Goal: Information Seeking & Learning: Learn about a topic

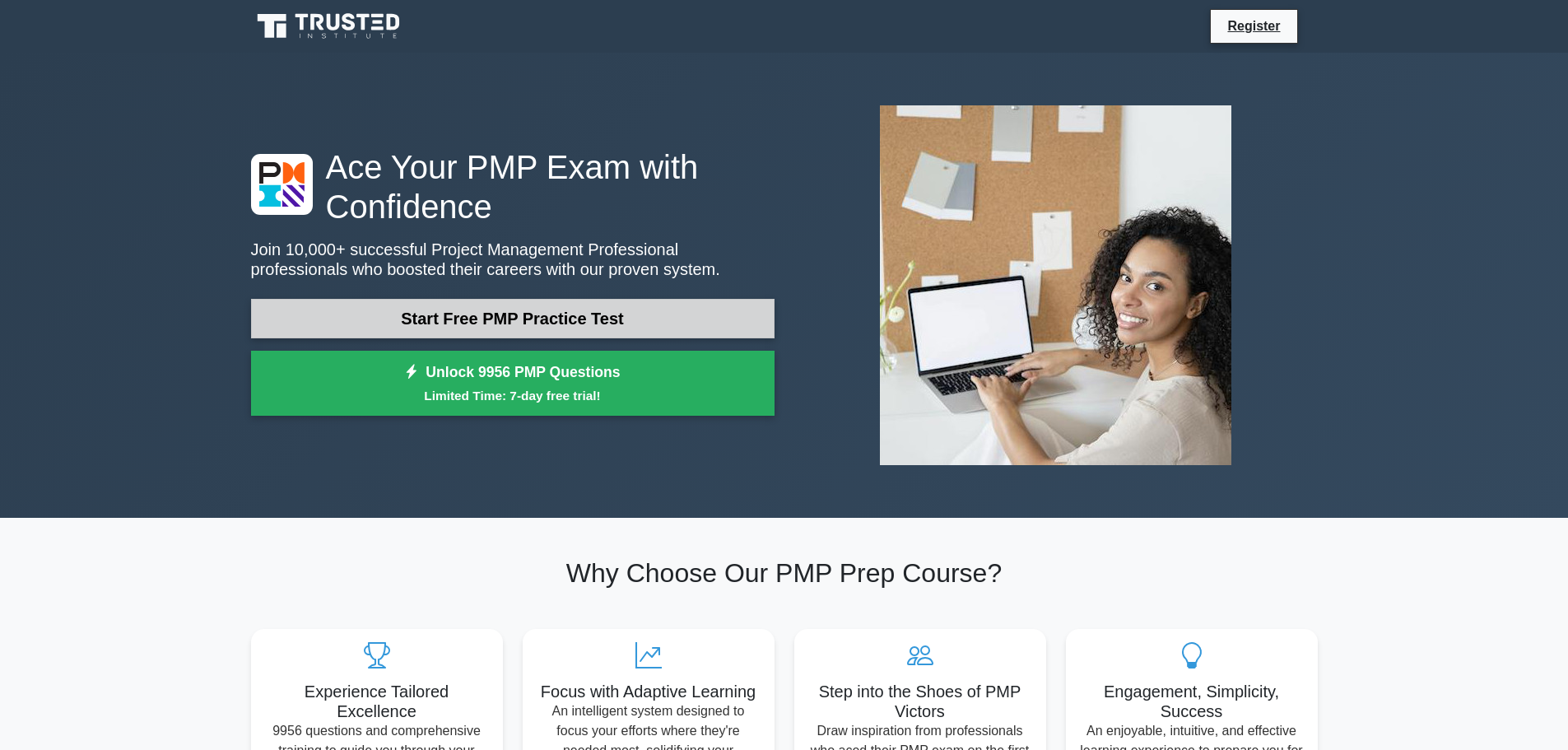
click at [483, 308] on link "Start Free PMP Practice Test" at bounding box center [512, 318] width 524 height 40
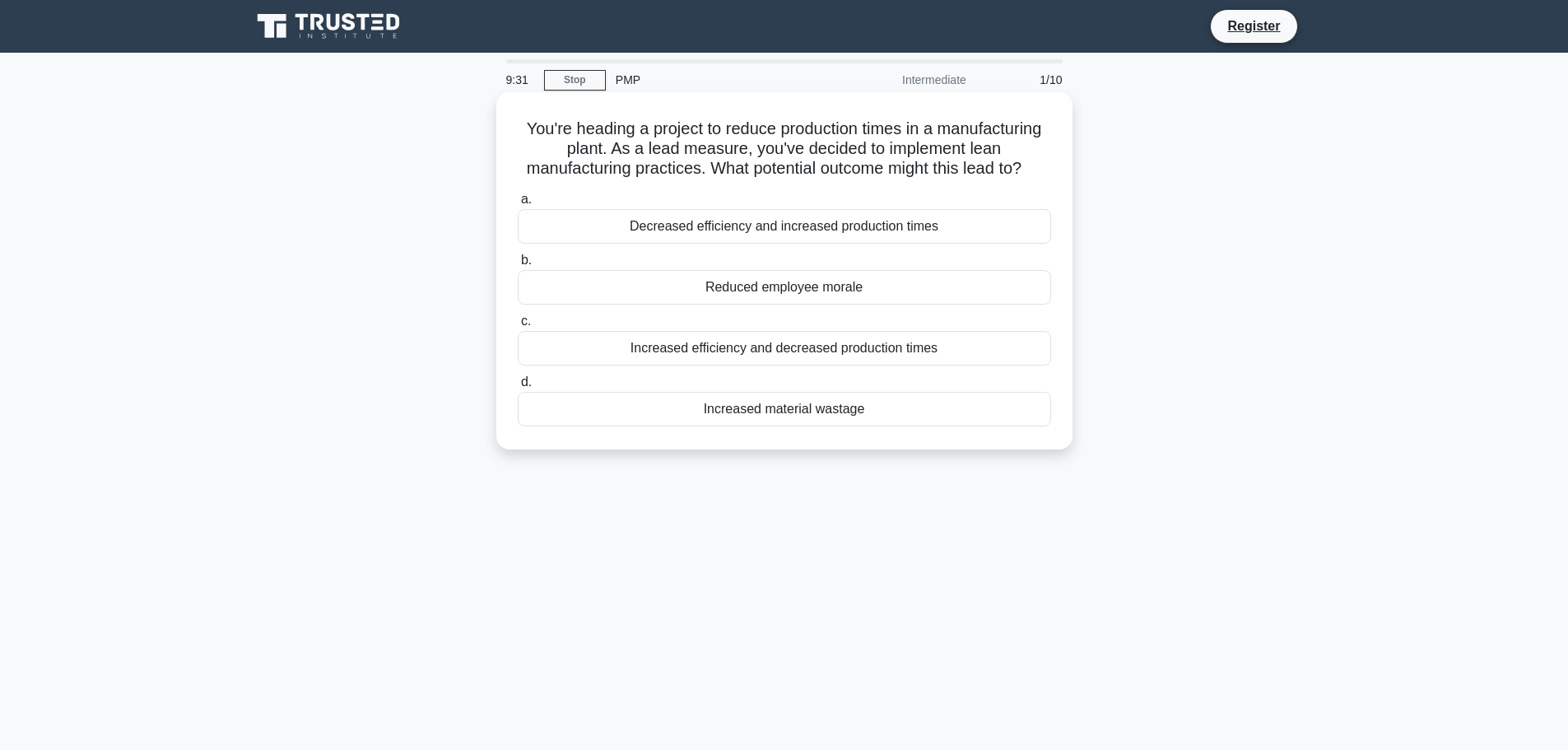
click at [880, 365] on div "Increased efficiency and decreased production times" at bounding box center [785, 348] width 534 height 34
click at [518, 327] on input "c. Increased efficiency and decreased production times" at bounding box center [518, 322] width 0 height 11
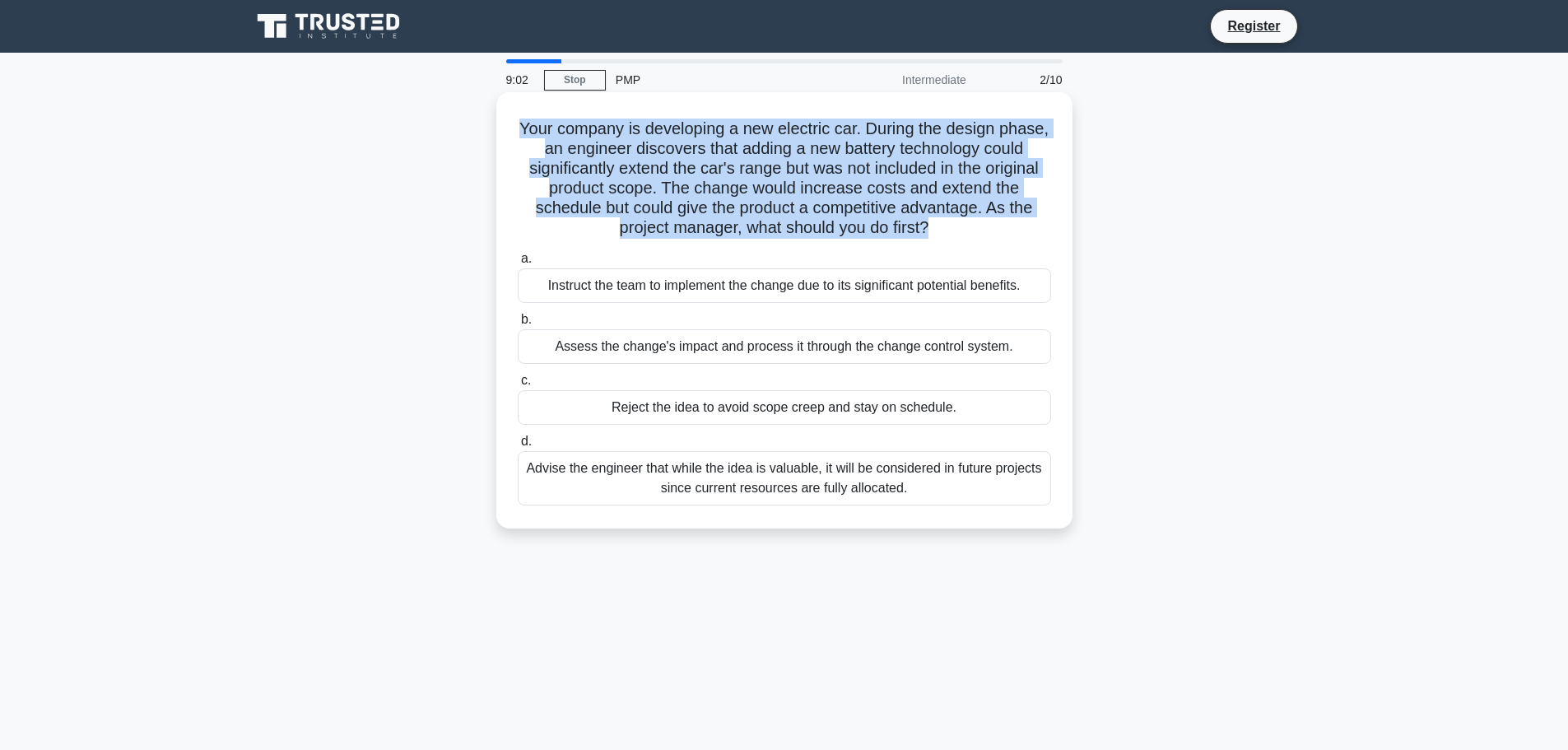
drag, startPoint x: 541, startPoint y: 136, endPoint x: 946, endPoint y: 223, distance: 414.2
click at [946, 223] on h5 "Your company is developing a new electric car. During the design phase, an engi…" at bounding box center [784, 179] width 537 height 121
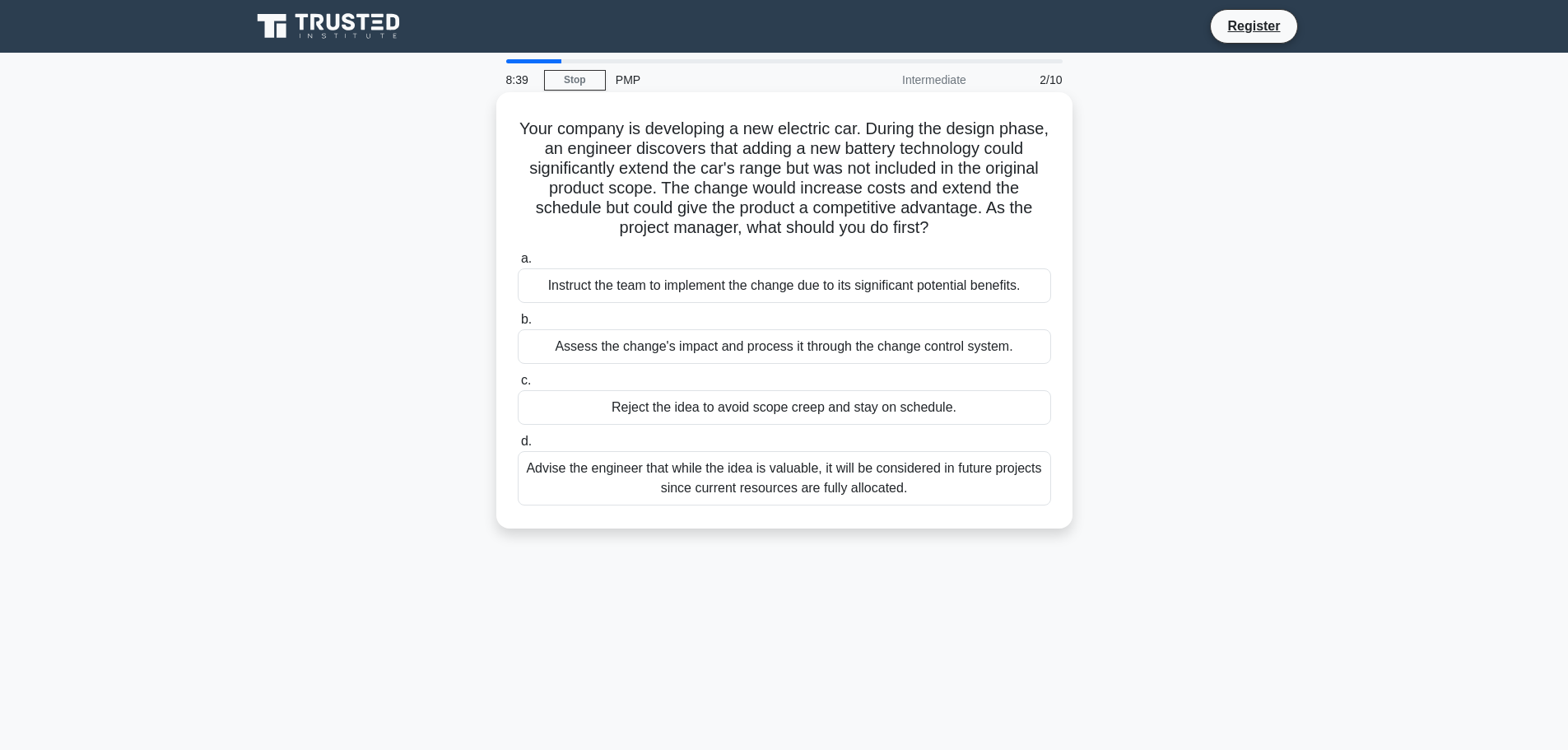
click at [874, 352] on div "Assess the change's impact and process it through the change control system." at bounding box center [785, 346] width 534 height 34
click at [518, 325] on input "b. Assess the change's impact and process it through the change control system." at bounding box center [518, 320] width 0 height 11
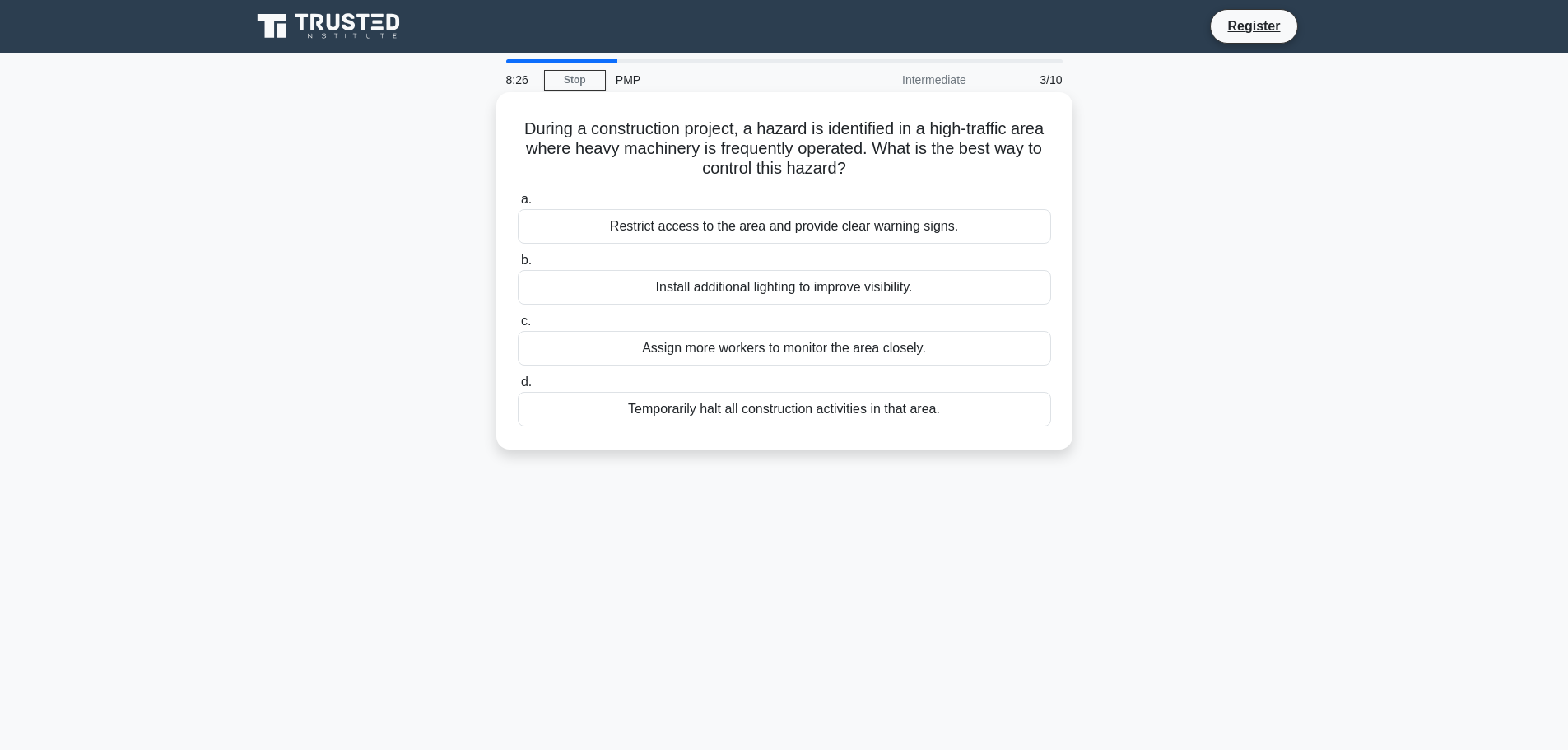
drag, startPoint x: 523, startPoint y: 133, endPoint x: 982, endPoint y: 179, distance: 461.3
click at [982, 179] on h5 "During a construction project, a hazard is identified in a high-traffic area wh…" at bounding box center [784, 149] width 537 height 61
click at [674, 133] on h5 "During a construction project, a hazard is identified in a high-traffic area wh…" at bounding box center [784, 149] width 537 height 61
click at [821, 283] on div "Install additional lighting to improve visibility." at bounding box center [785, 286] width 534 height 34
click at [518, 266] on input "b. Install additional lighting to improve visibility." at bounding box center [518, 261] width 0 height 11
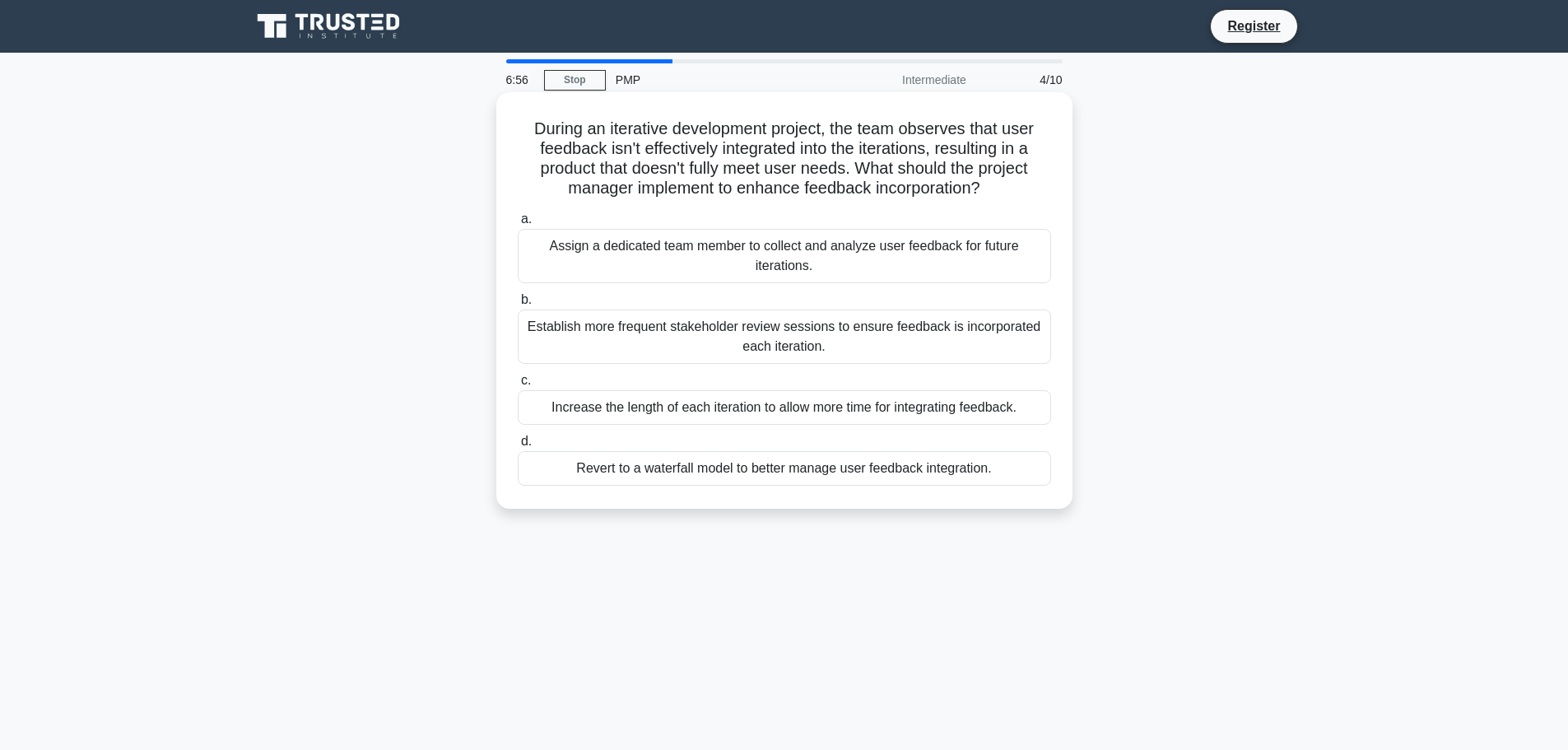
drag, startPoint x: 535, startPoint y: 125, endPoint x: 1001, endPoint y: 183, distance: 469.6
click at [1001, 183] on h5 "During an iterative development project, the team observes that user feedback i…" at bounding box center [784, 159] width 537 height 81
click at [663, 334] on div "Establish more frequent stakeholder review sessions to ensure feedback is incor…" at bounding box center [785, 337] width 534 height 55
click at [518, 306] on input "b. Establish more frequent stakeholder review sessions to ensure feedback is in…" at bounding box center [518, 300] width 0 height 11
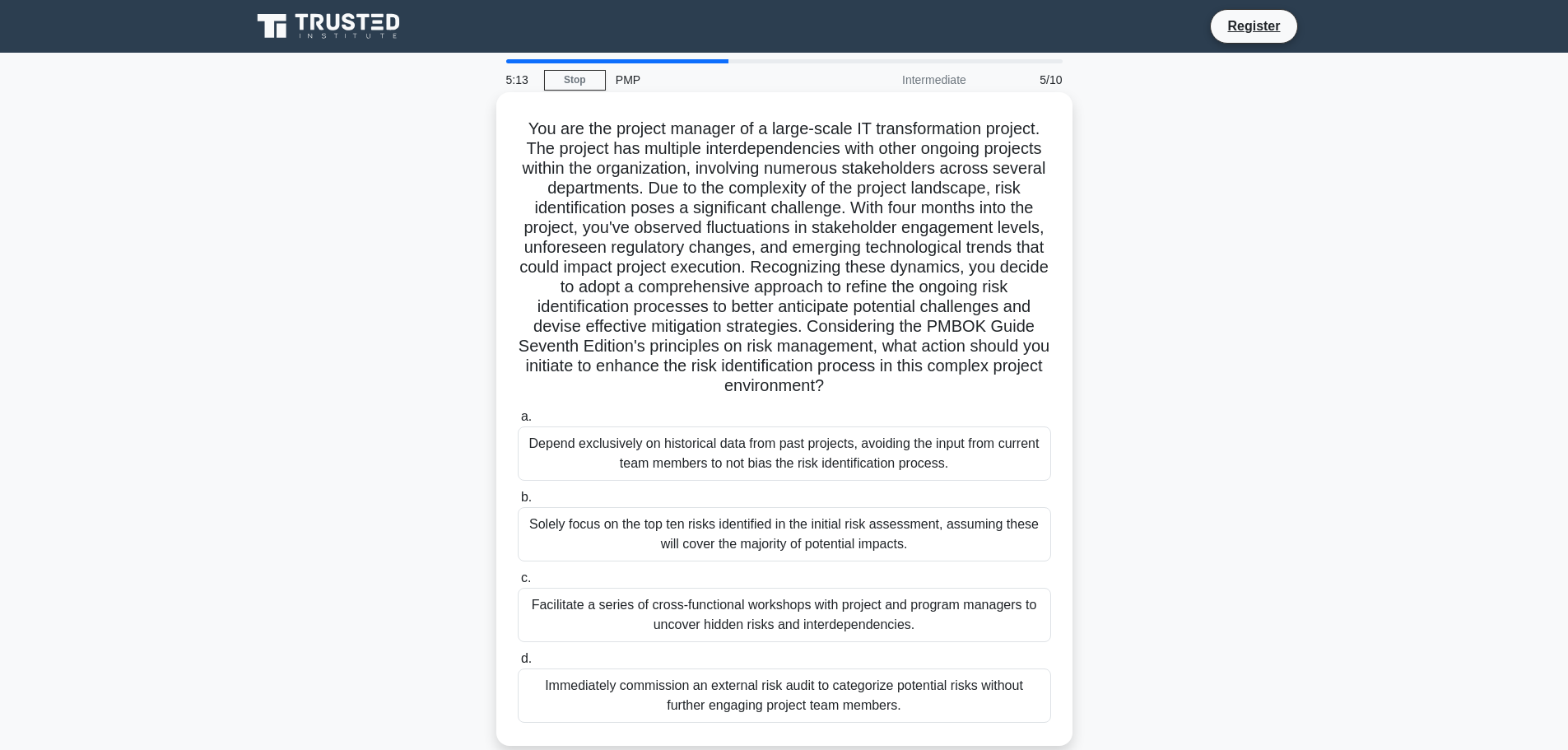
drag, startPoint x: 514, startPoint y: 129, endPoint x: 1028, endPoint y: 381, distance: 572.5
click at [1028, 381] on div "You are the project manager of a large-scale IT transformation project. The pro…" at bounding box center [785, 419] width 563 height 641
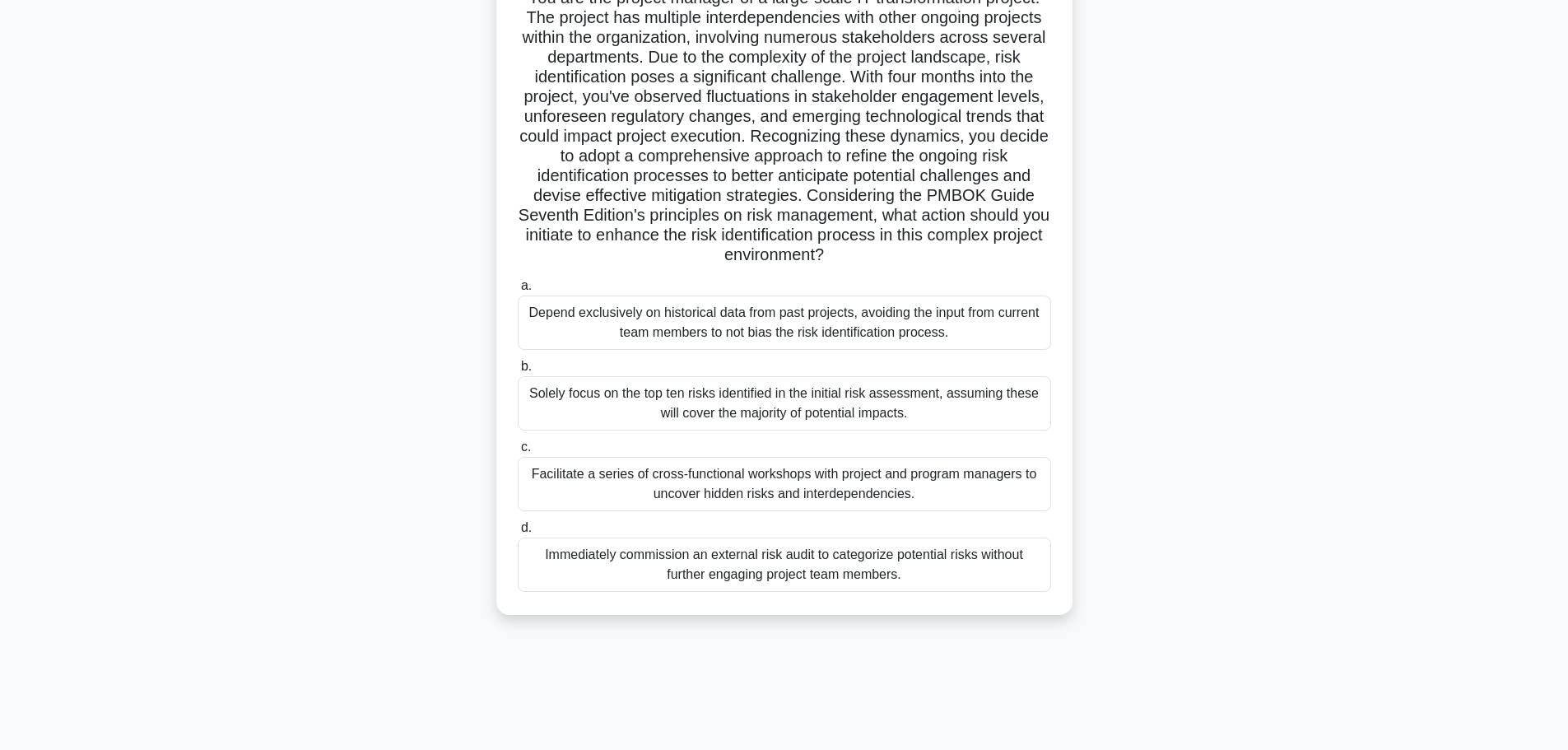
scroll to position [139, 0]
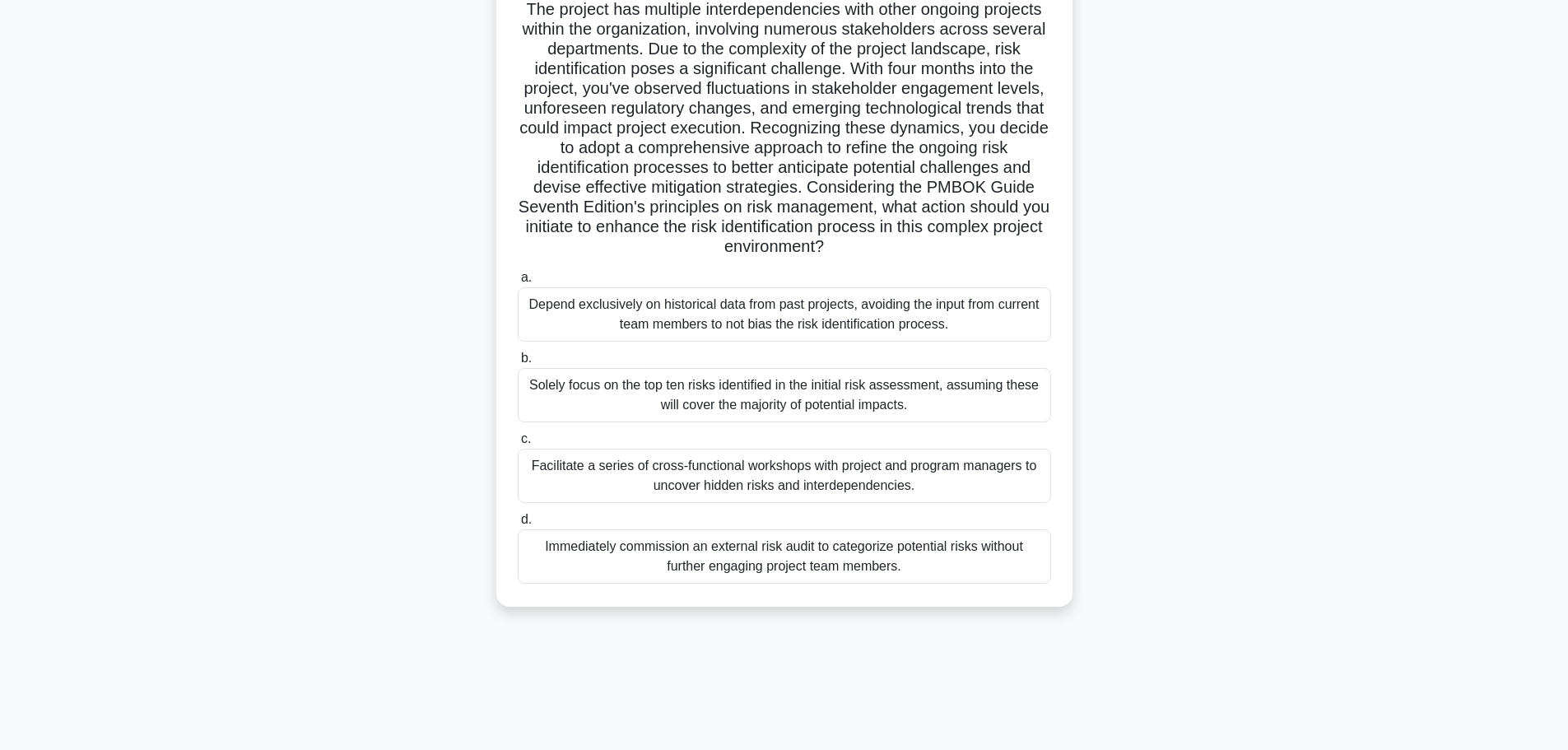
click at [622, 487] on div "Facilitate a series of cross-functional workshops with project and program mana…" at bounding box center [785, 476] width 534 height 55
click at [518, 445] on input "c. Facilitate a series of cross-functional workshops with project and program m…" at bounding box center [518, 439] width 0 height 11
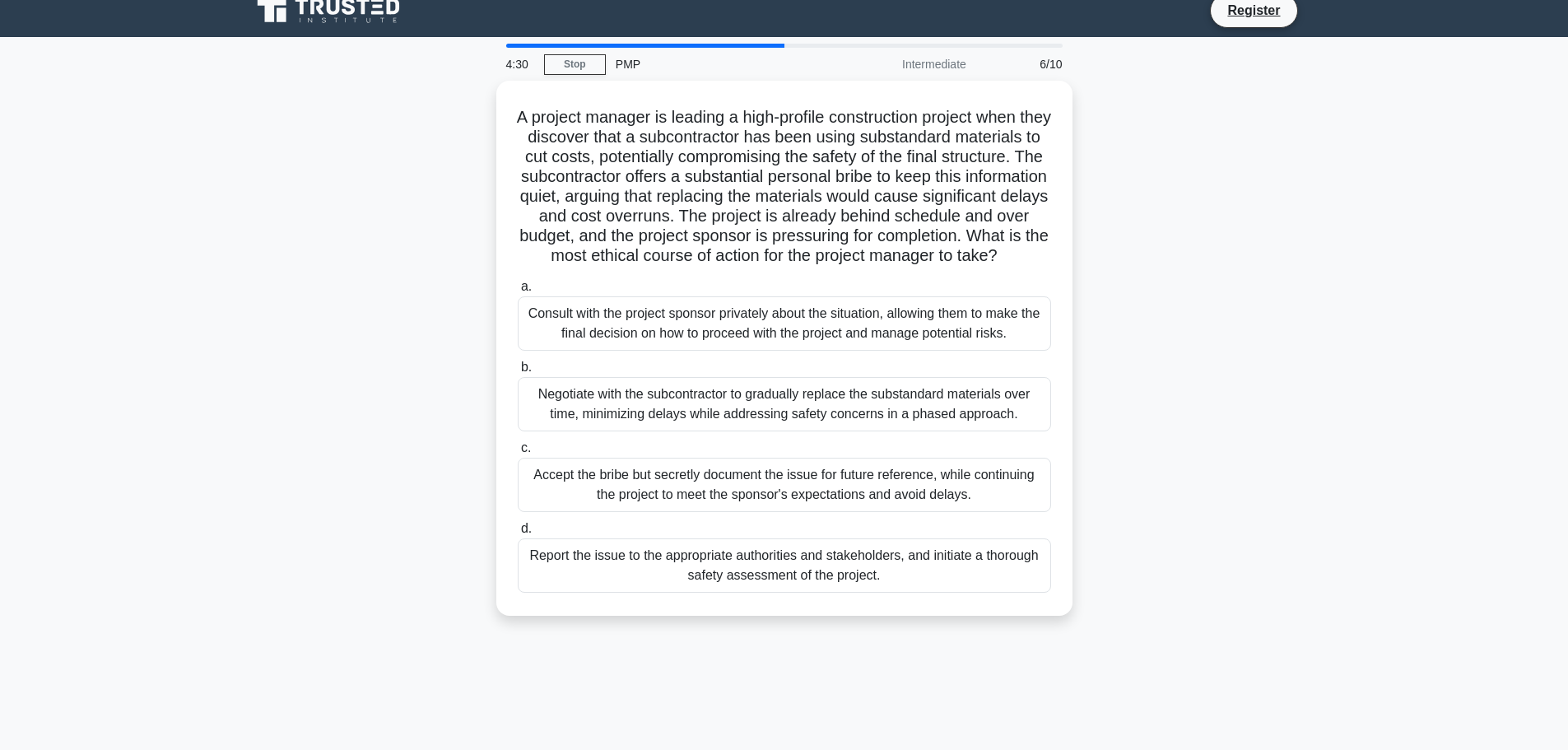
scroll to position [0, 0]
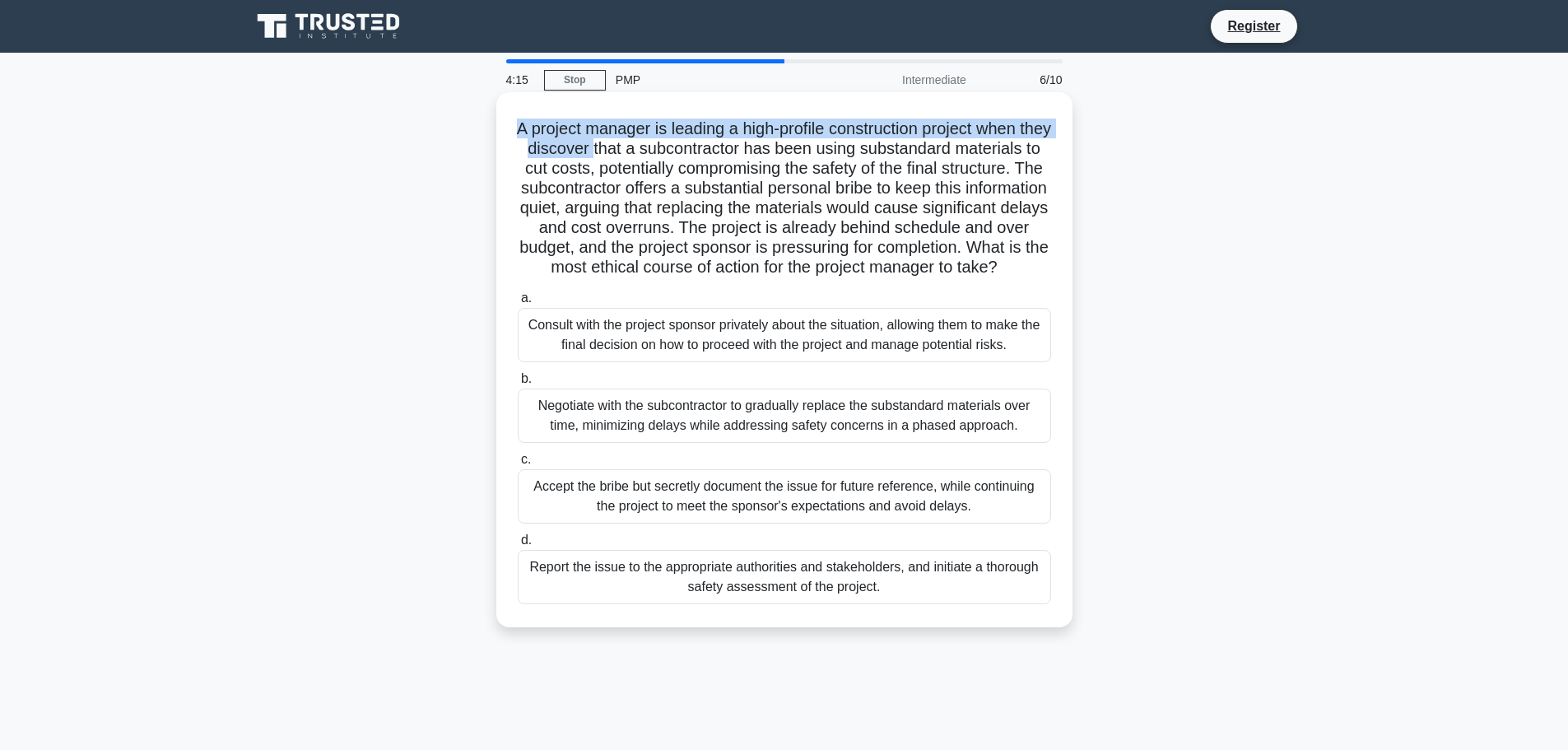
drag, startPoint x: 525, startPoint y: 126, endPoint x: 654, endPoint y: 151, distance: 131.4
click at [654, 151] on h5 "A project manager is leading a high-profile construction project when they disc…" at bounding box center [784, 198] width 537 height 159
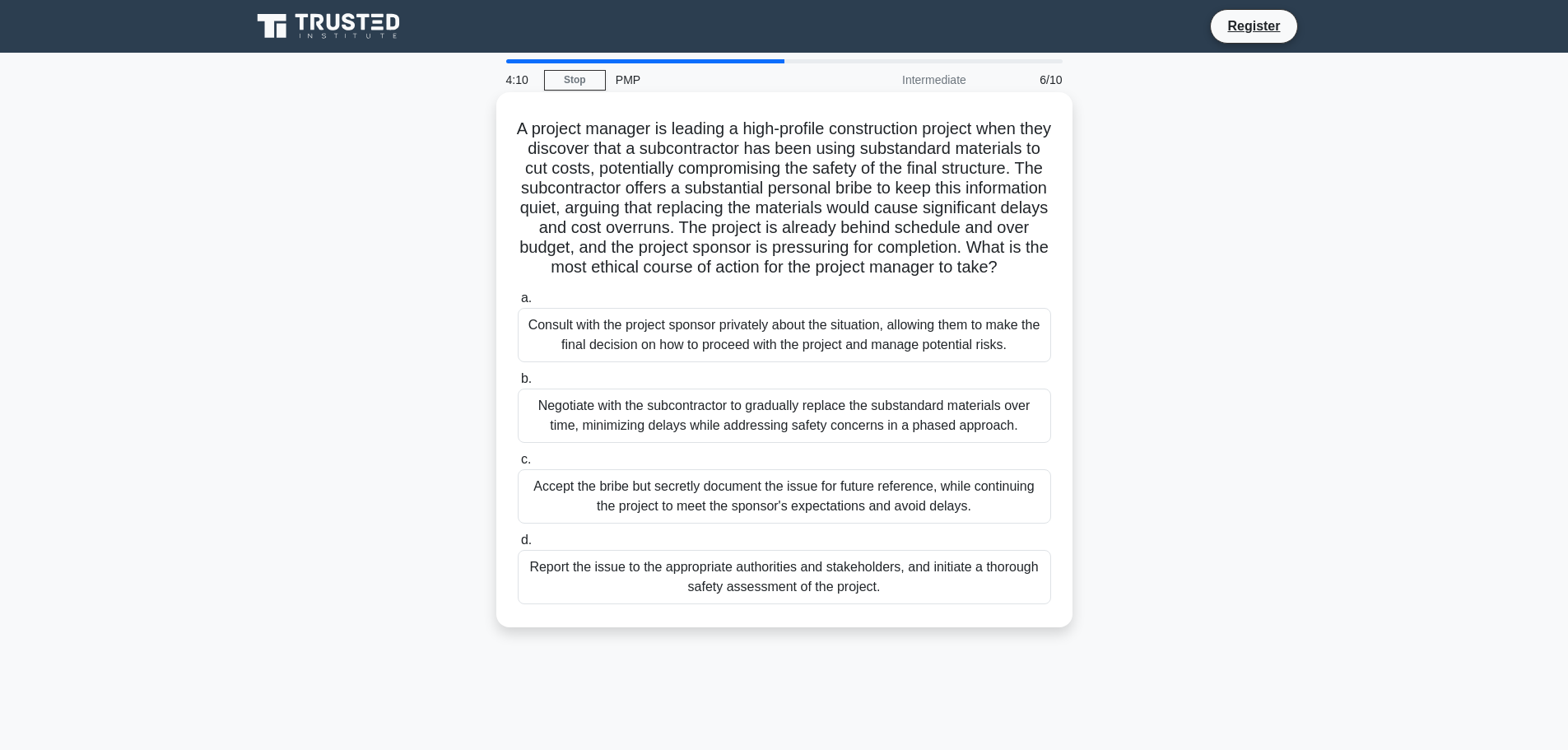
click at [715, 159] on h5 "A project manager is leading a high-profile construction project when they disc…" at bounding box center [784, 198] width 537 height 159
drag, startPoint x: 550, startPoint y: 159, endPoint x: 674, endPoint y: 157, distance: 124.0
click at [674, 157] on h5 "A project manager is leading a high-profile construction project when they disc…" at bounding box center [784, 198] width 537 height 159
drag, startPoint x: 740, startPoint y: 165, endPoint x: 998, endPoint y: 292, distance: 287.6
click at [998, 278] on h5 "A project manager is leading a high-profile construction project when they disc…" at bounding box center [784, 198] width 537 height 159
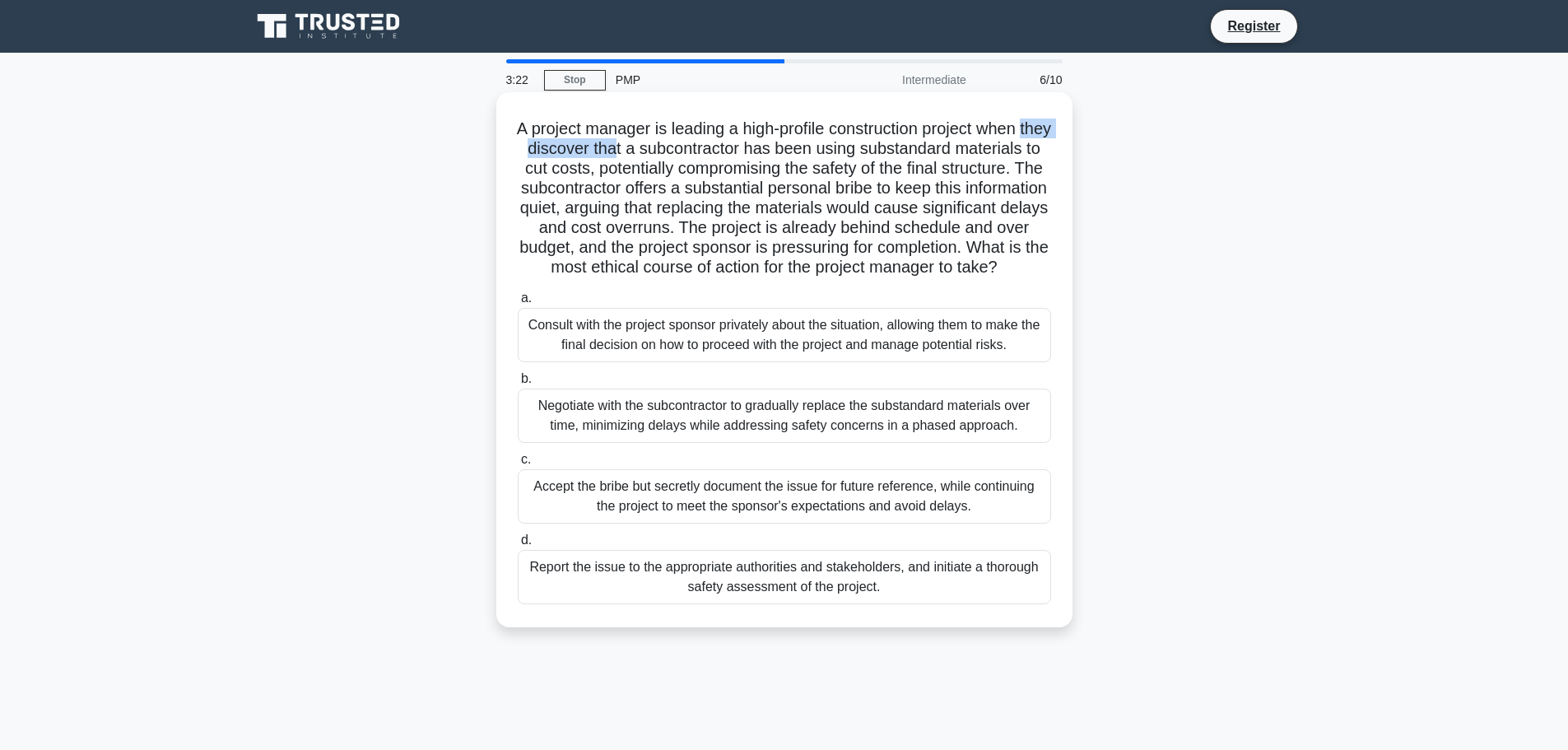
drag, startPoint x: 550, startPoint y: 344, endPoint x: 1013, endPoint y: 363, distance: 463.4
click at [1013, 362] on div "Consult with the project sponsor privately about the situation, allowing them t…" at bounding box center [785, 335] width 534 height 55
drag, startPoint x: 556, startPoint y: 419, endPoint x: 1007, endPoint y: 439, distance: 451.4
click at [1007, 439] on div "Negotiate with the subcontractor to gradually replace the substandard materials…" at bounding box center [785, 415] width 534 height 55
drag, startPoint x: 523, startPoint y: 593, endPoint x: 1008, endPoint y: 593, distance: 485.0
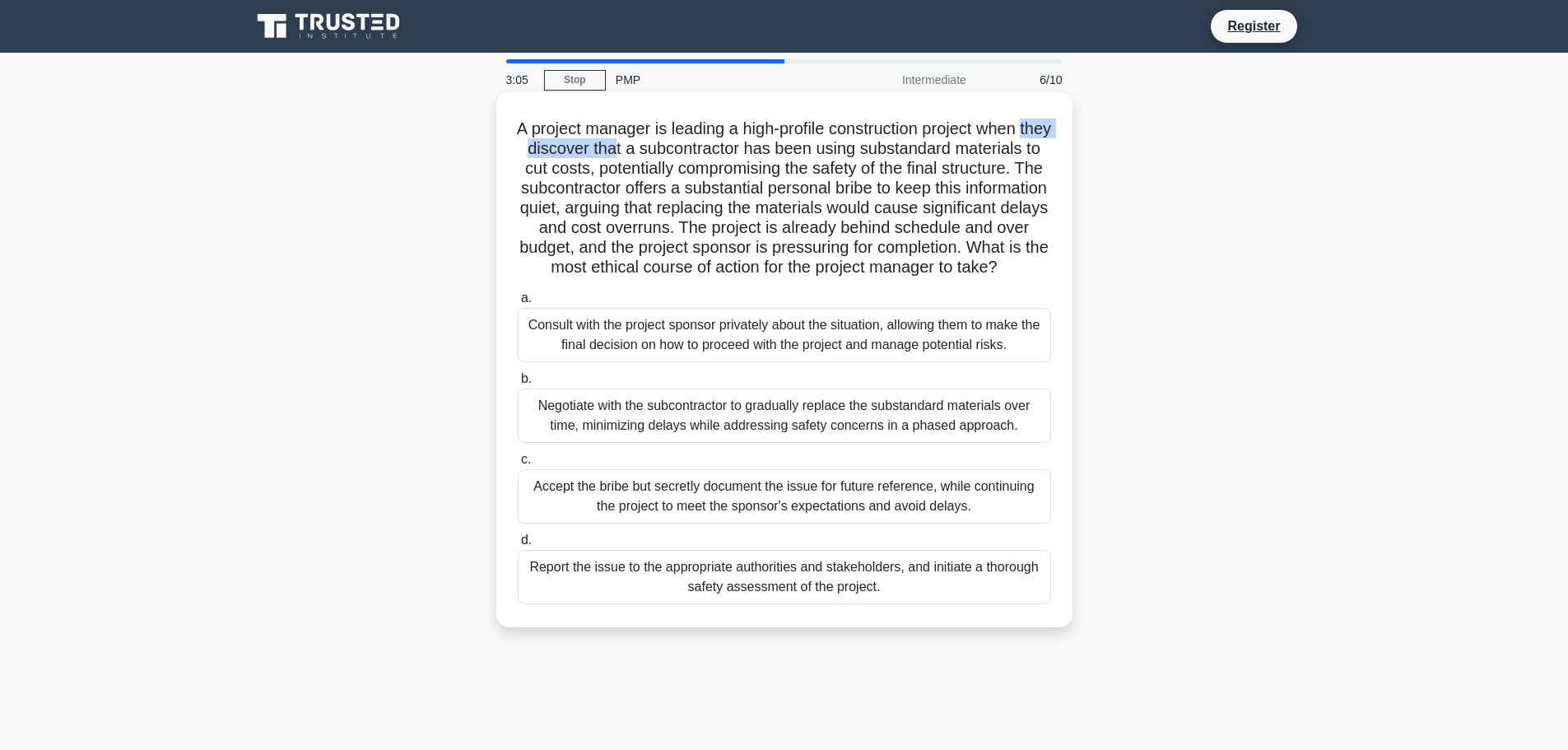
click at [1008, 593] on div "Report the issue to the appropriate authorities and stakeholders, and initiate …" at bounding box center [785, 577] width 534 height 55
click at [803, 595] on div "Report the issue to the appropriate authorities and stakeholders, and initiate …" at bounding box center [785, 577] width 534 height 55
click at [518, 546] on input "d. Report the issue to the appropriate authorities and stakeholders, and initia…" at bounding box center [518, 540] width 0 height 11
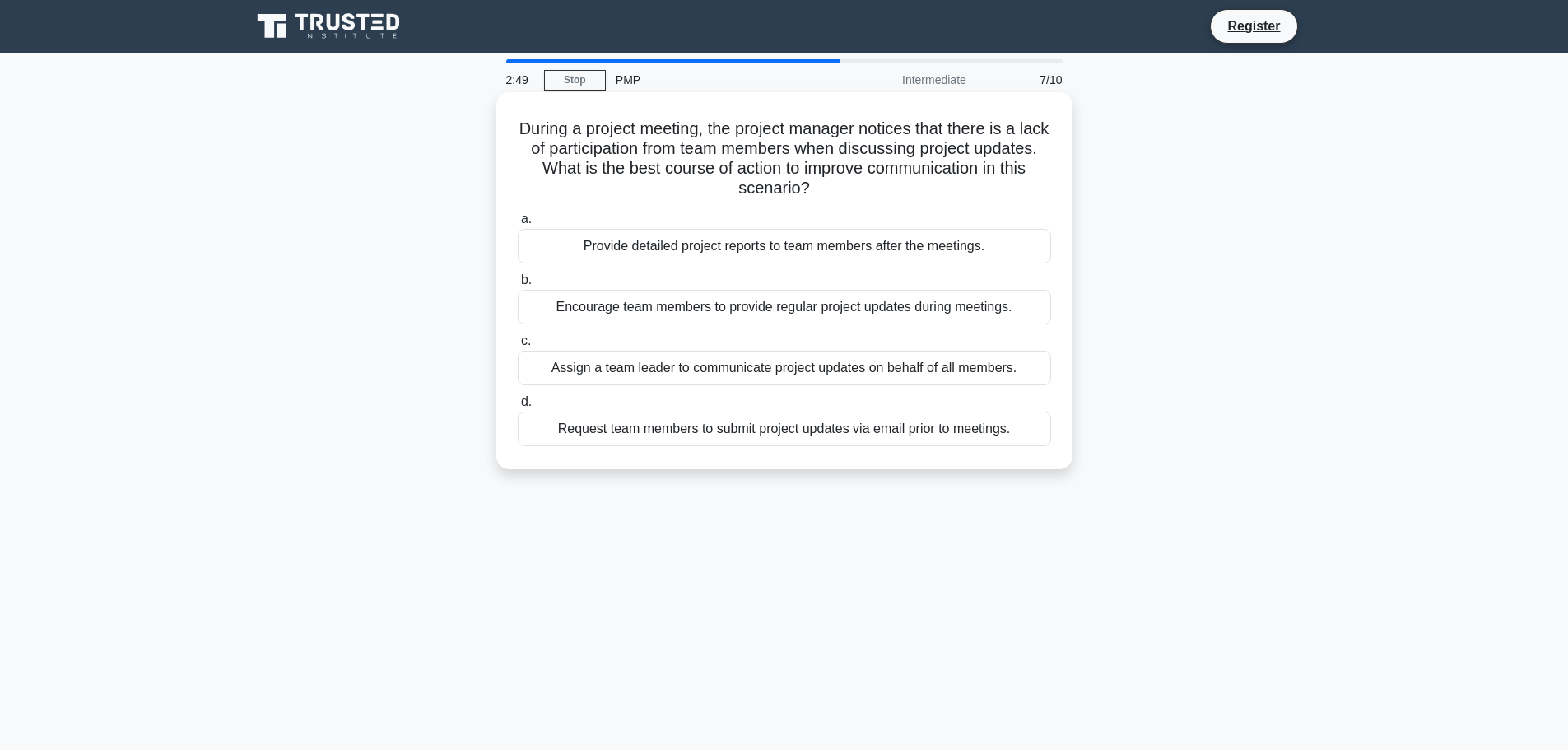
drag, startPoint x: 520, startPoint y: 127, endPoint x: 1035, endPoint y: 189, distance: 518.7
click at [1035, 189] on h5 "During a project meeting, the project manager notices that there is a lack of p…" at bounding box center [784, 159] width 537 height 81
click at [917, 201] on div "During a project meeting, the project manager notices that there is a lack of p…" at bounding box center [785, 281] width 563 height 364
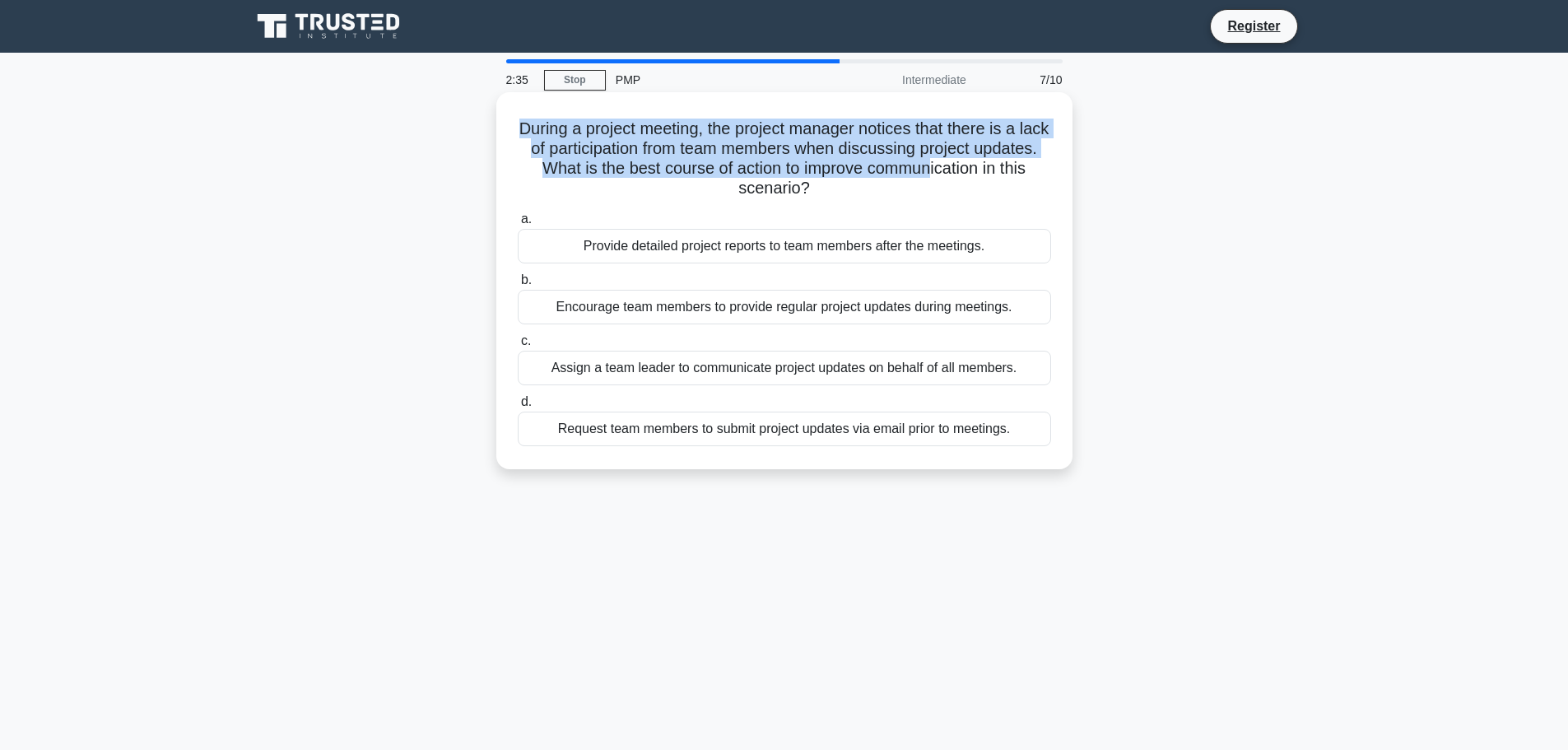
drag, startPoint x: 542, startPoint y: 129, endPoint x: 991, endPoint y: 162, distance: 450.2
click at [991, 162] on h5 "During a project meeting, the project manager notices that there is a lack of p…" at bounding box center [784, 159] width 537 height 81
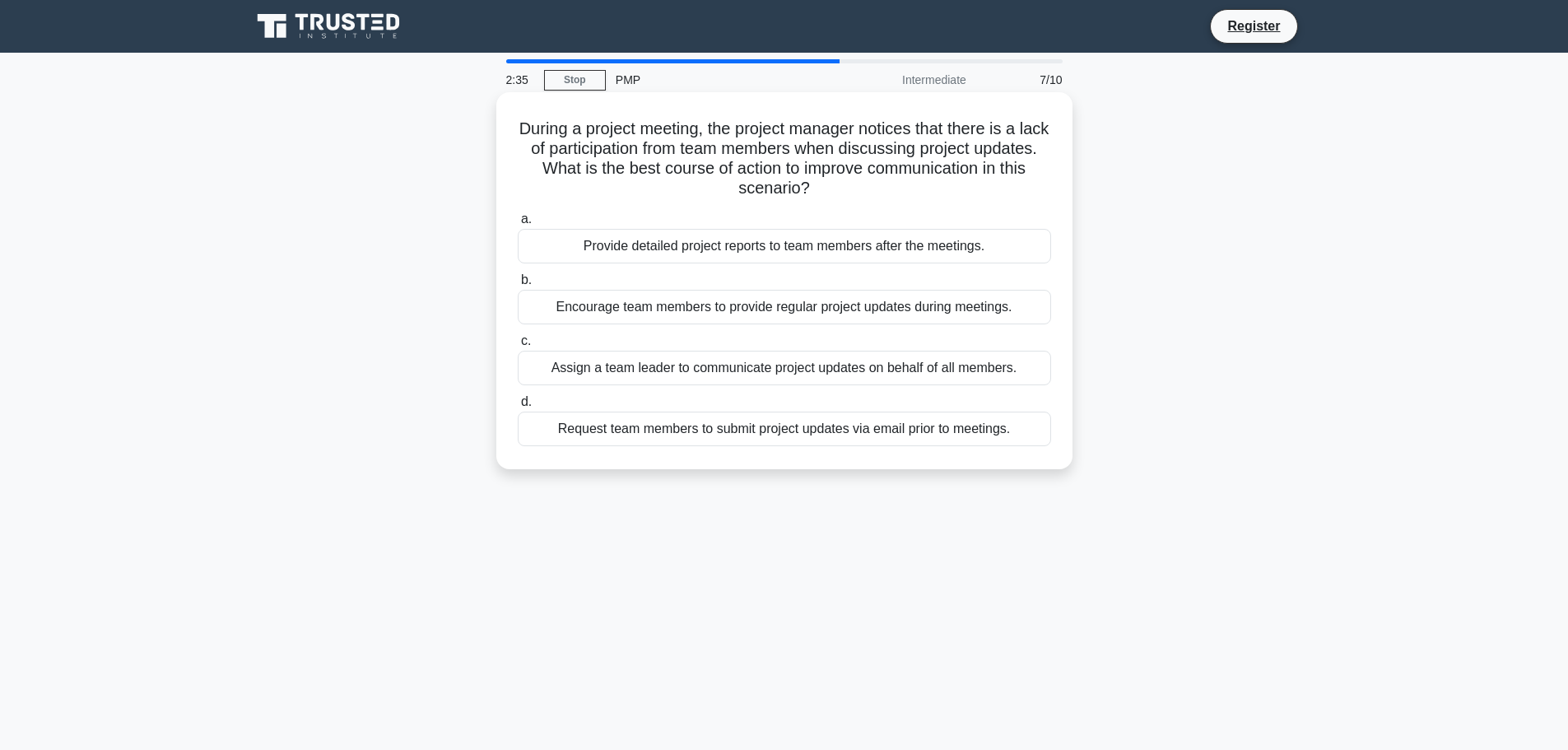
click at [892, 210] on label "a. Provide detailed project reports to team members after the meetings." at bounding box center [785, 236] width 534 height 55
click at [518, 214] on input "a. Provide detailed project reports to team members after the meetings." at bounding box center [518, 220] width 0 height 11
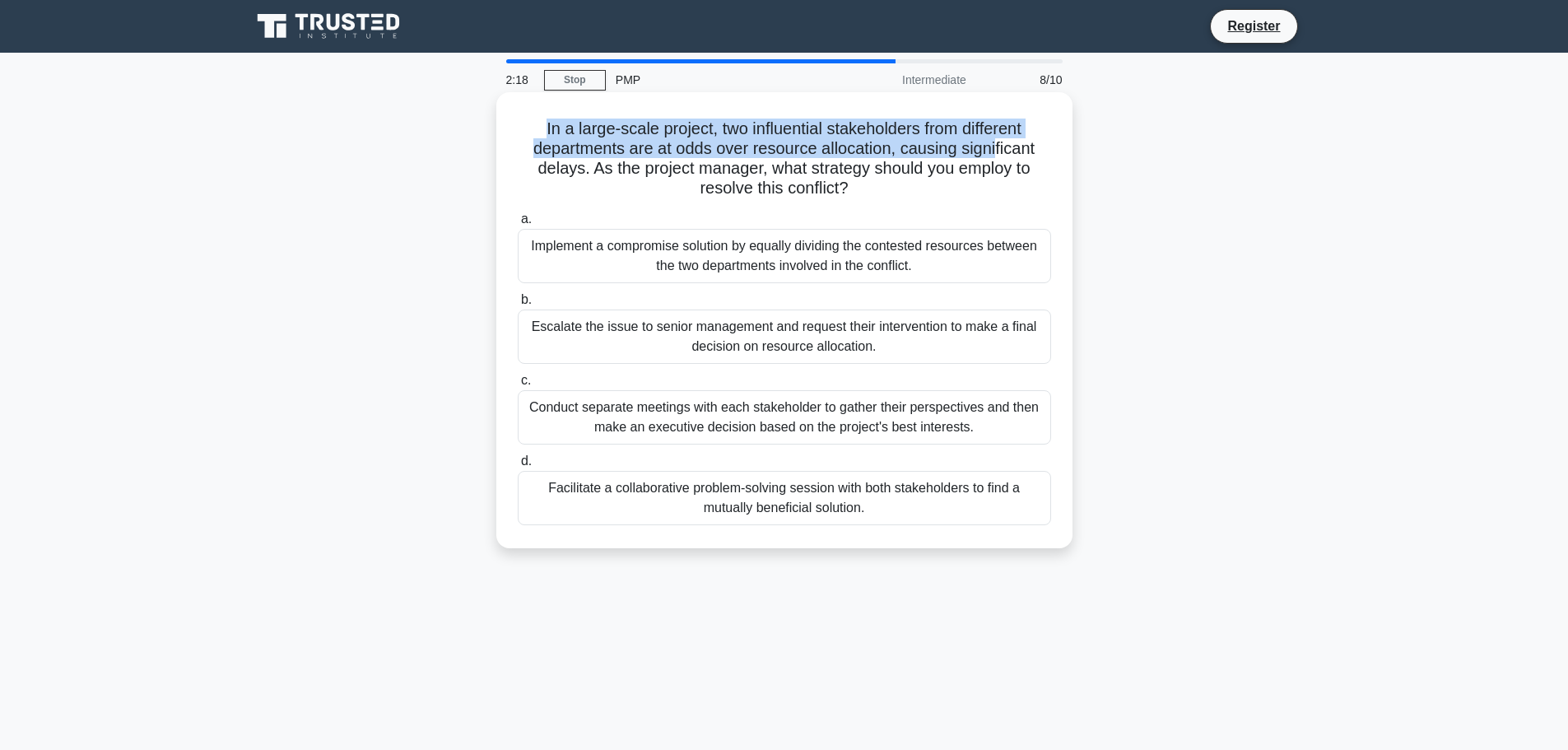
drag, startPoint x: 533, startPoint y: 133, endPoint x: 999, endPoint y: 147, distance: 466.2
click at [999, 147] on h5 "In a large-scale project, two influential stakeholders from different departmen…" at bounding box center [784, 159] width 537 height 81
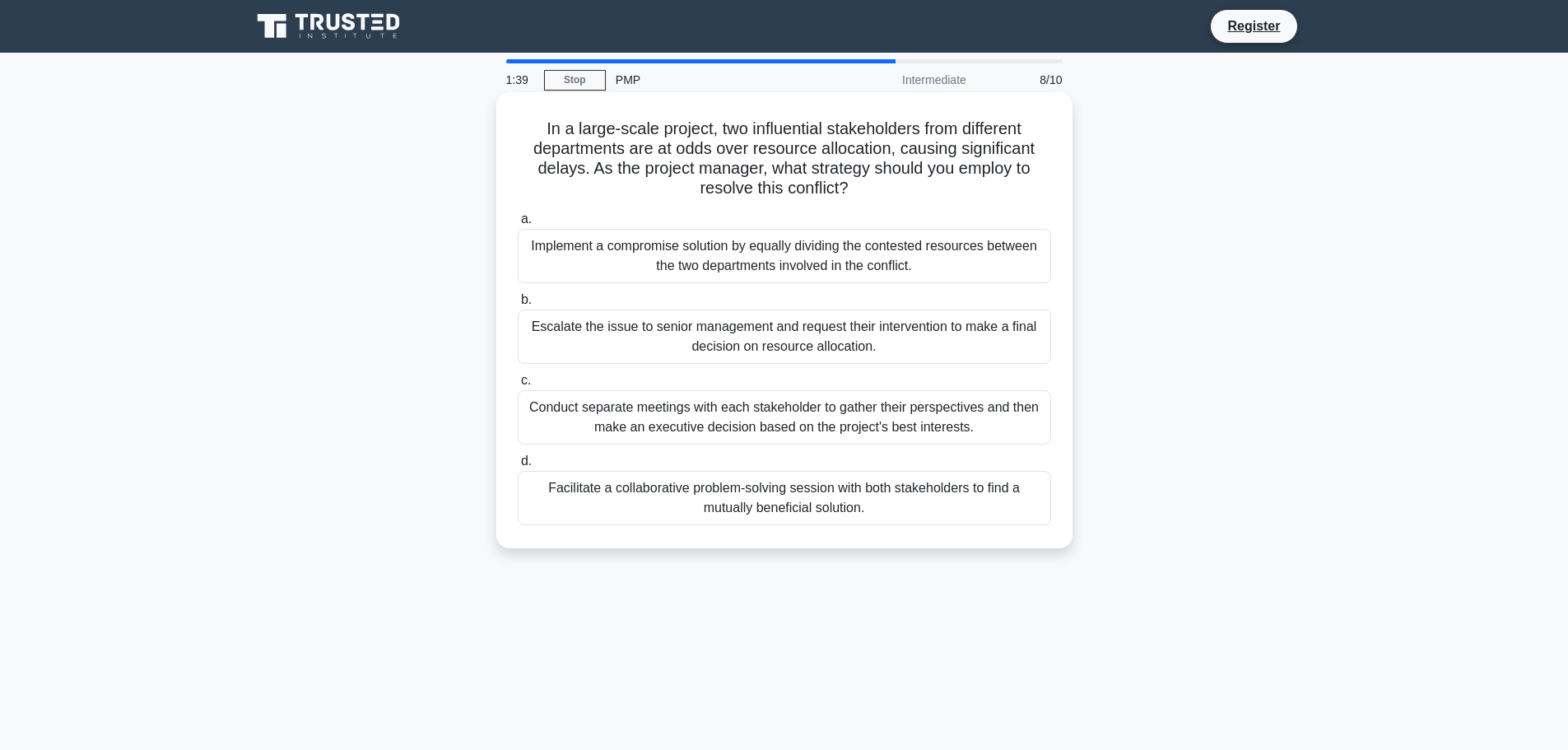
click at [792, 507] on div "Facilitate a collaborative problem-solving session with both stakeholders to fi…" at bounding box center [785, 498] width 534 height 55
click at [518, 467] on input "d. Facilitate a collaborative problem-solving session with both stakeholders to…" at bounding box center [518, 462] width 0 height 11
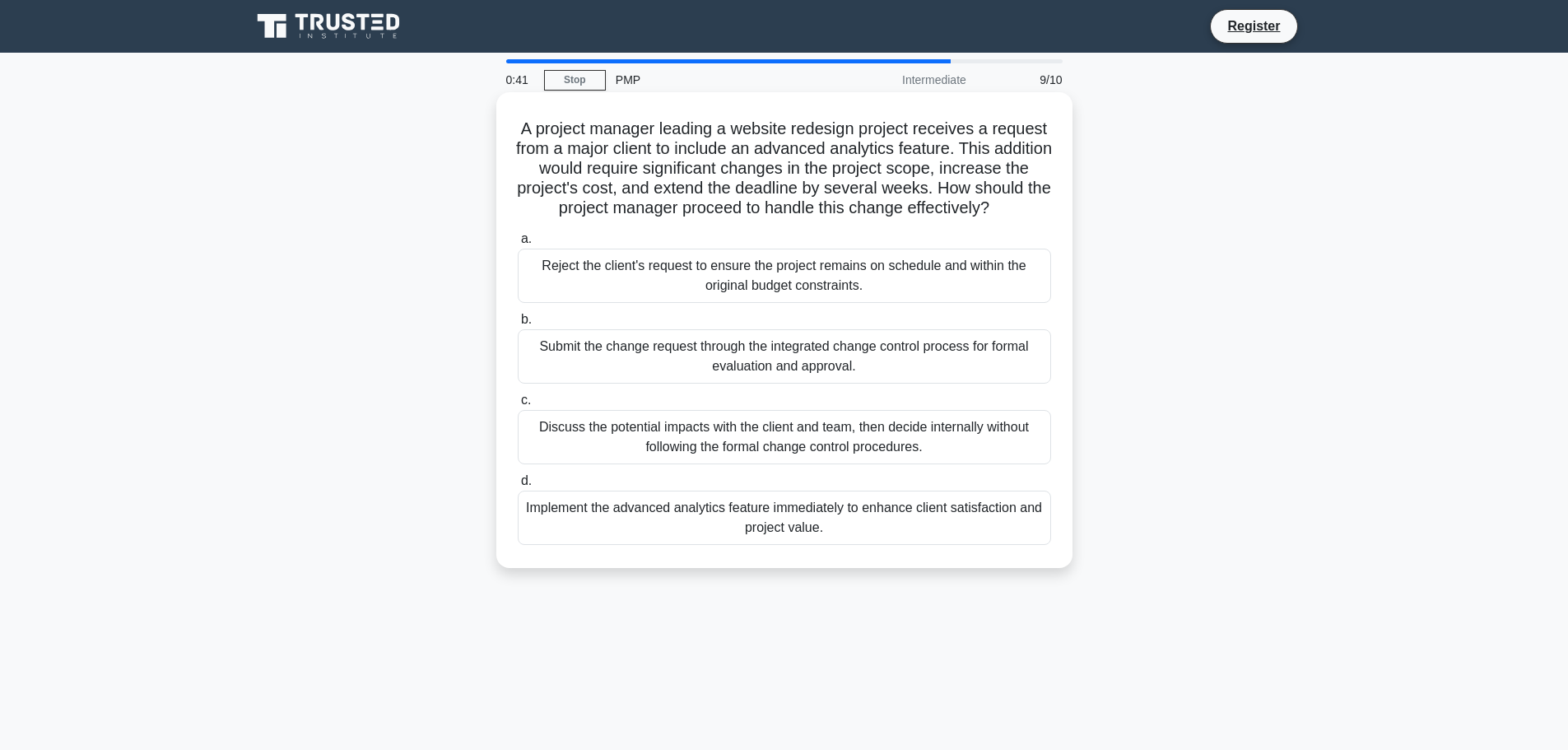
click at [755, 382] on div "Submit the change request through the integrated change control process for for…" at bounding box center [785, 356] width 534 height 55
click at [518, 325] on input "b. Submit the change request through the integrated change control process for …" at bounding box center [518, 320] width 0 height 11
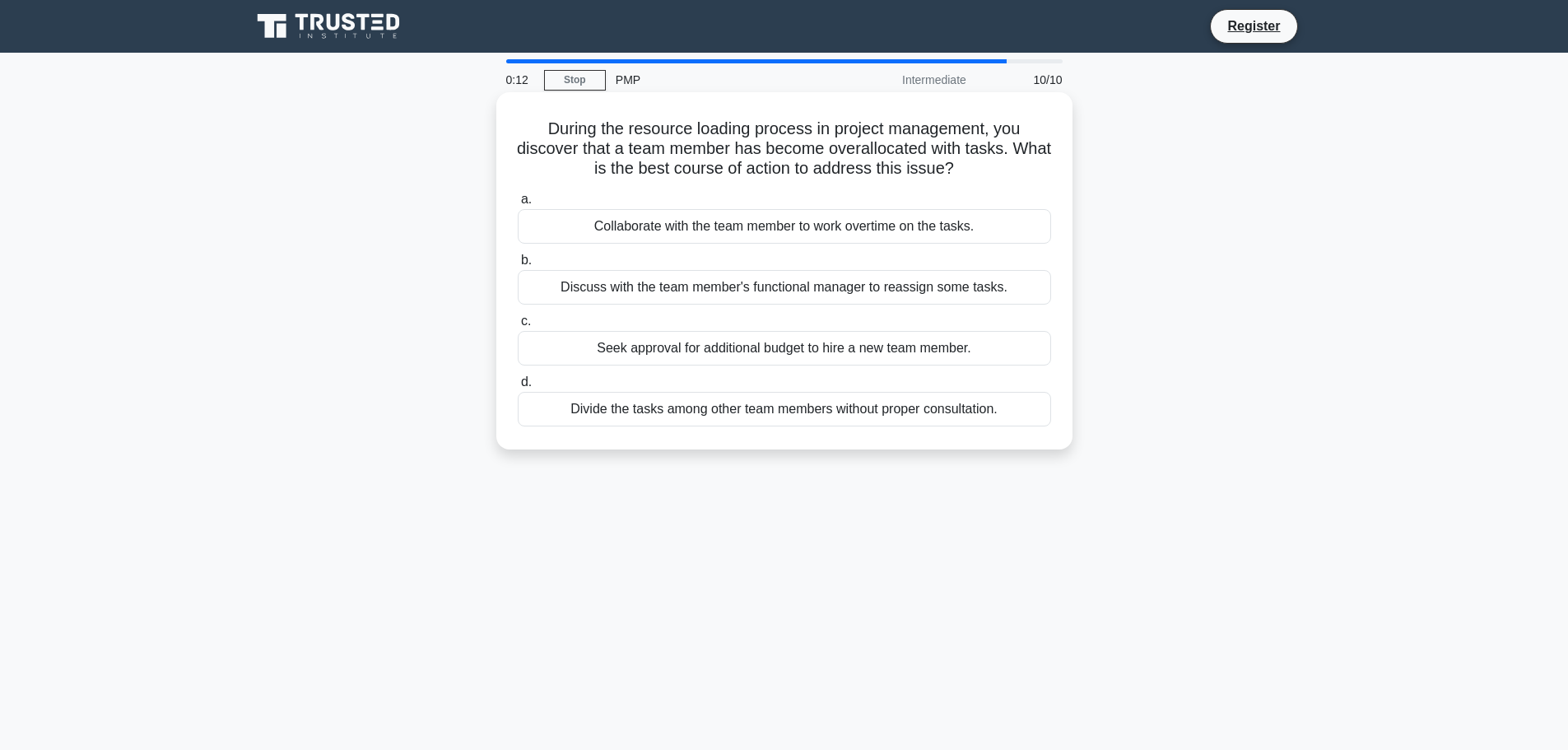
click at [854, 347] on div "Seek approval for additional budget to hire a new team member." at bounding box center [785, 348] width 534 height 34
click at [518, 327] on input "c. Seek approval for additional budget to hire a new team member." at bounding box center [518, 322] width 0 height 11
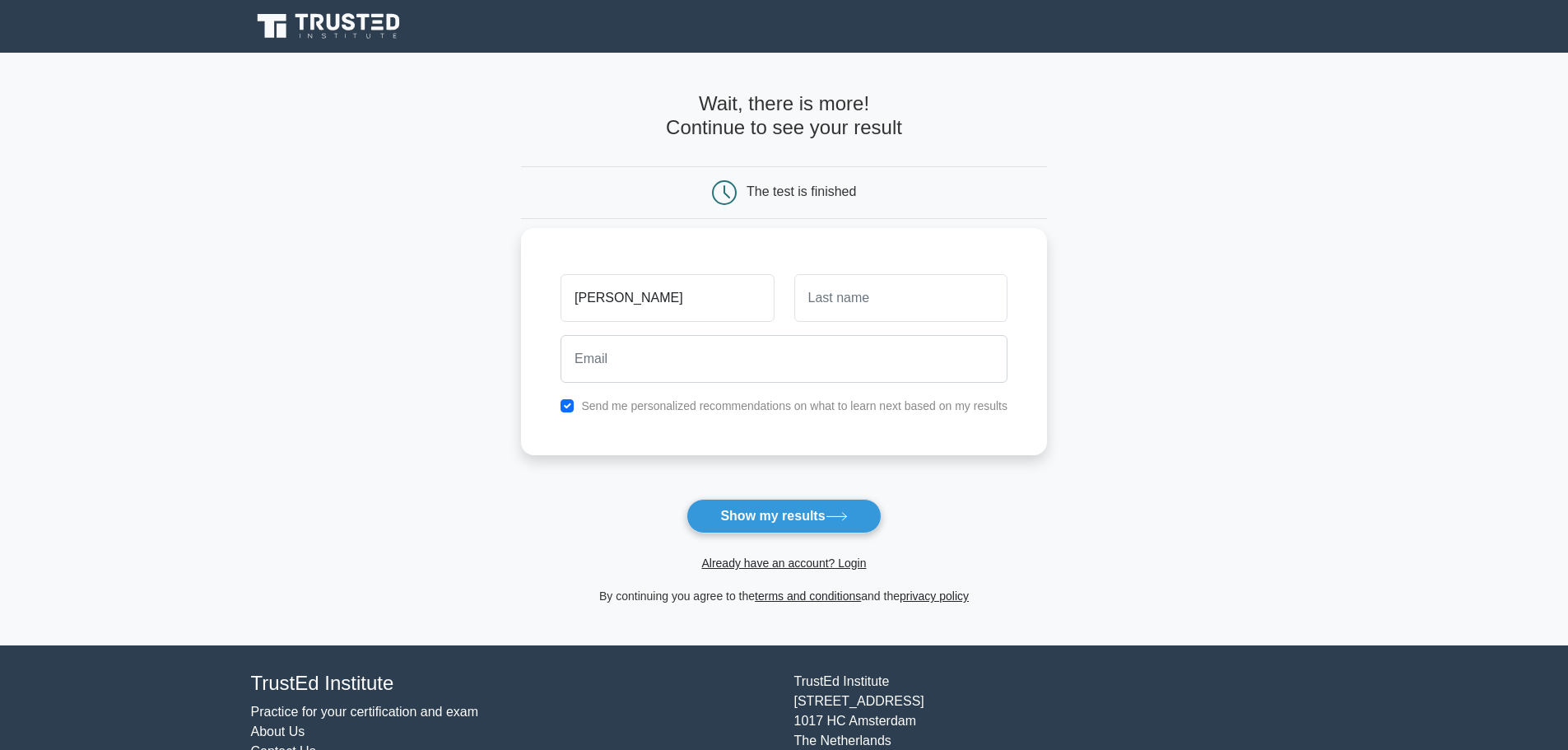
type input "jorge"
type input "k"
type input "jorhe"
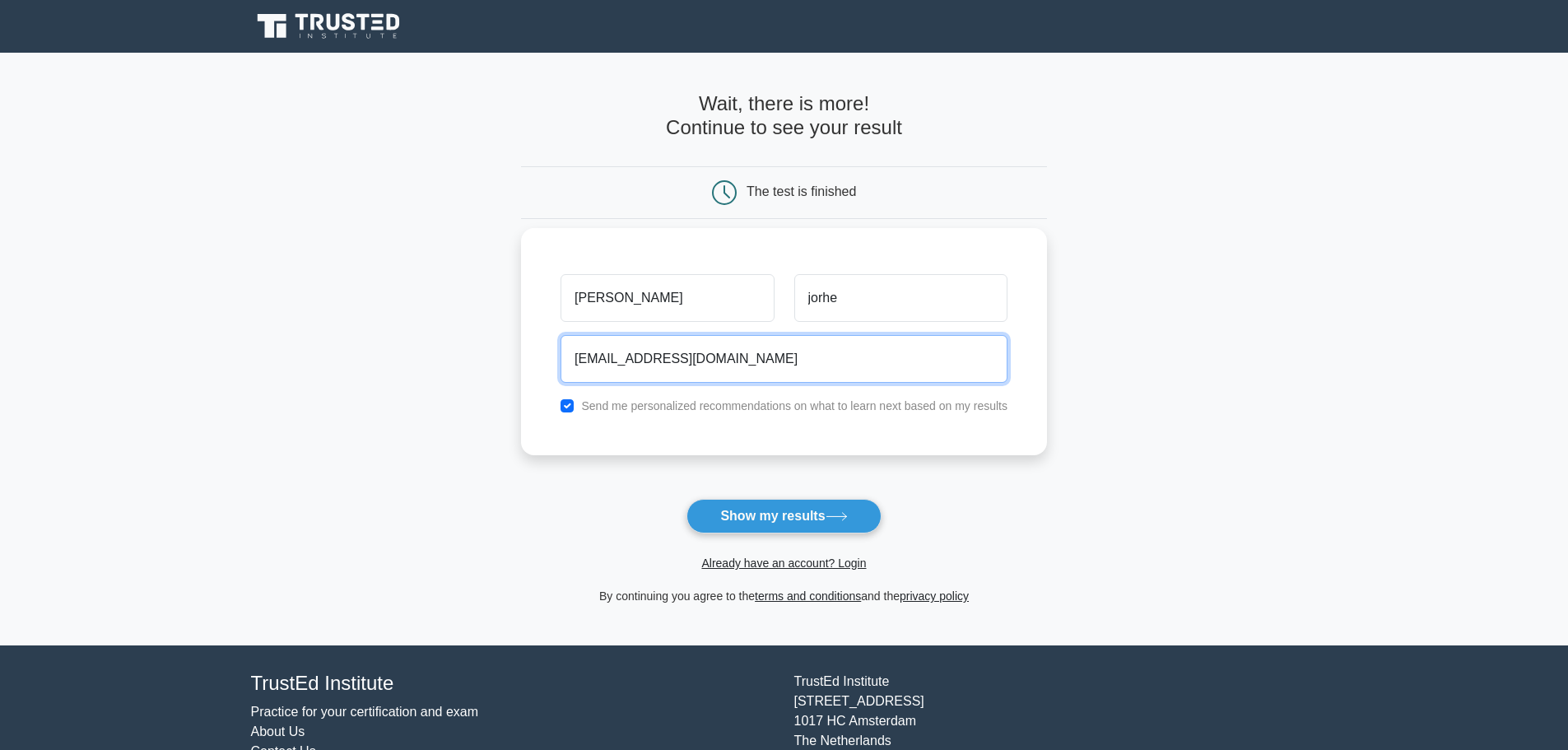
type input "jor@gmail.com"
click at [563, 413] on div "Send me personalized recommendations on what to learn next based on my results" at bounding box center [784, 405] width 467 height 19
click at [570, 405] on input "checkbox" at bounding box center [567, 406] width 13 height 13
checkbox input "false"
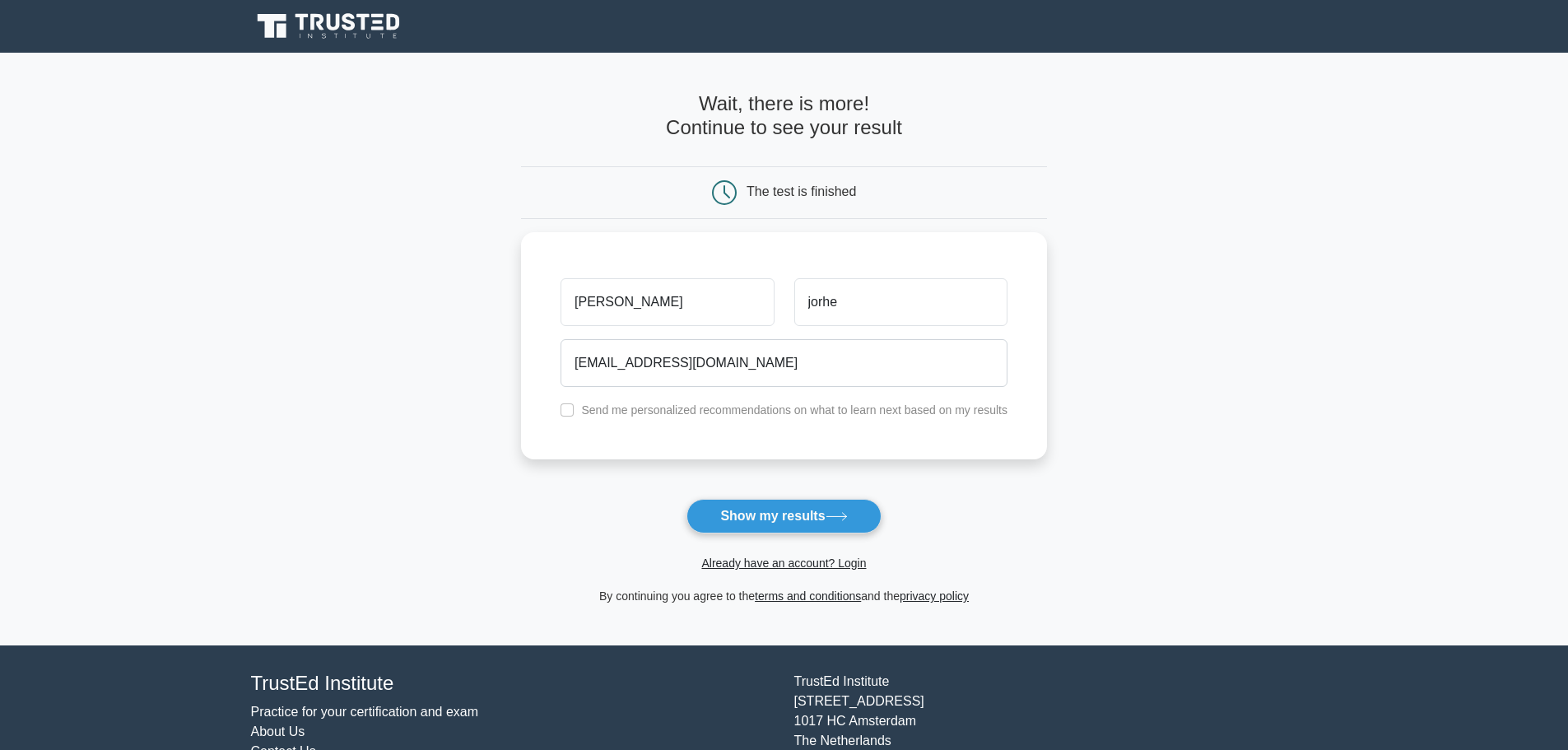
click at [771, 520] on button "Show my results" at bounding box center [784, 515] width 195 height 34
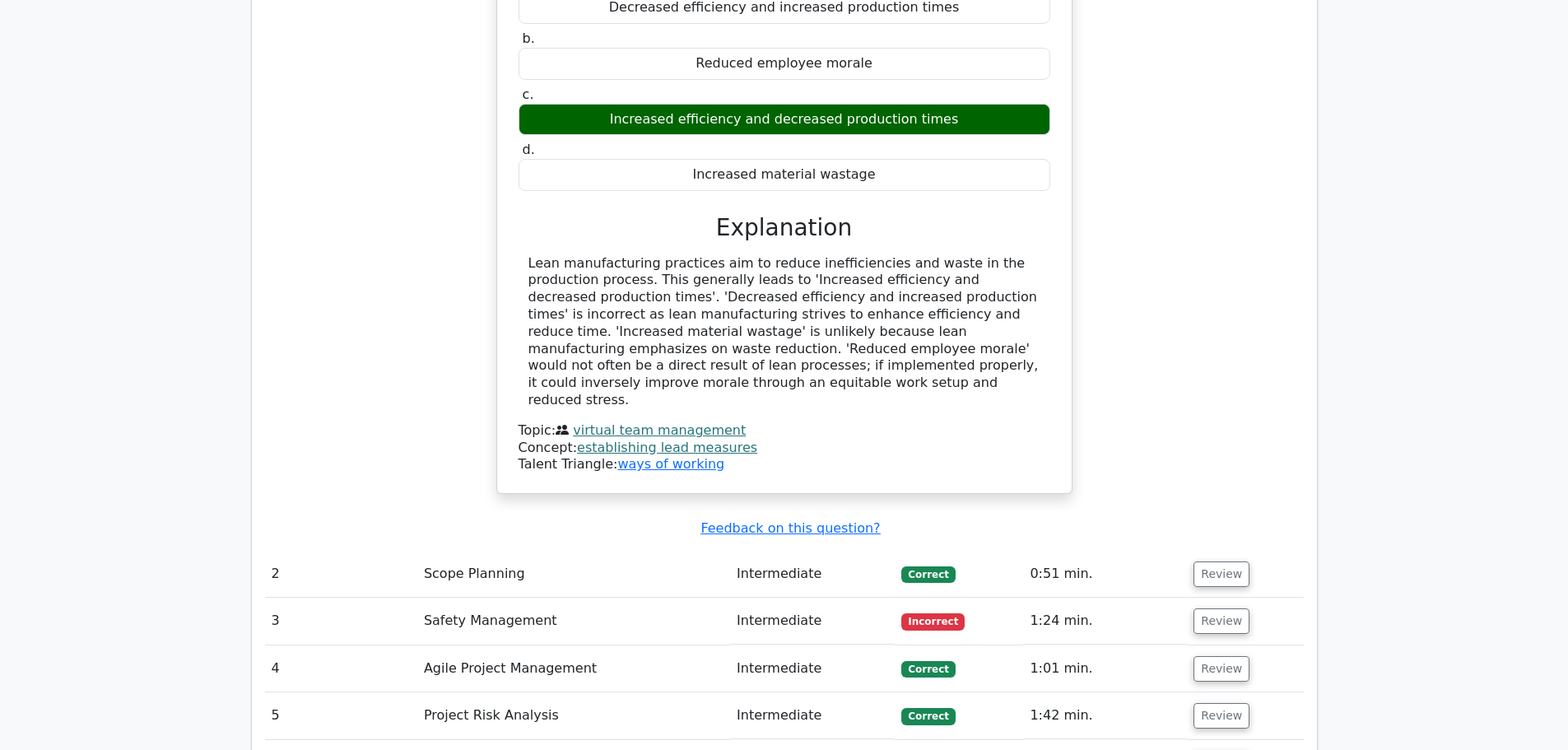
scroll to position [1729, 0]
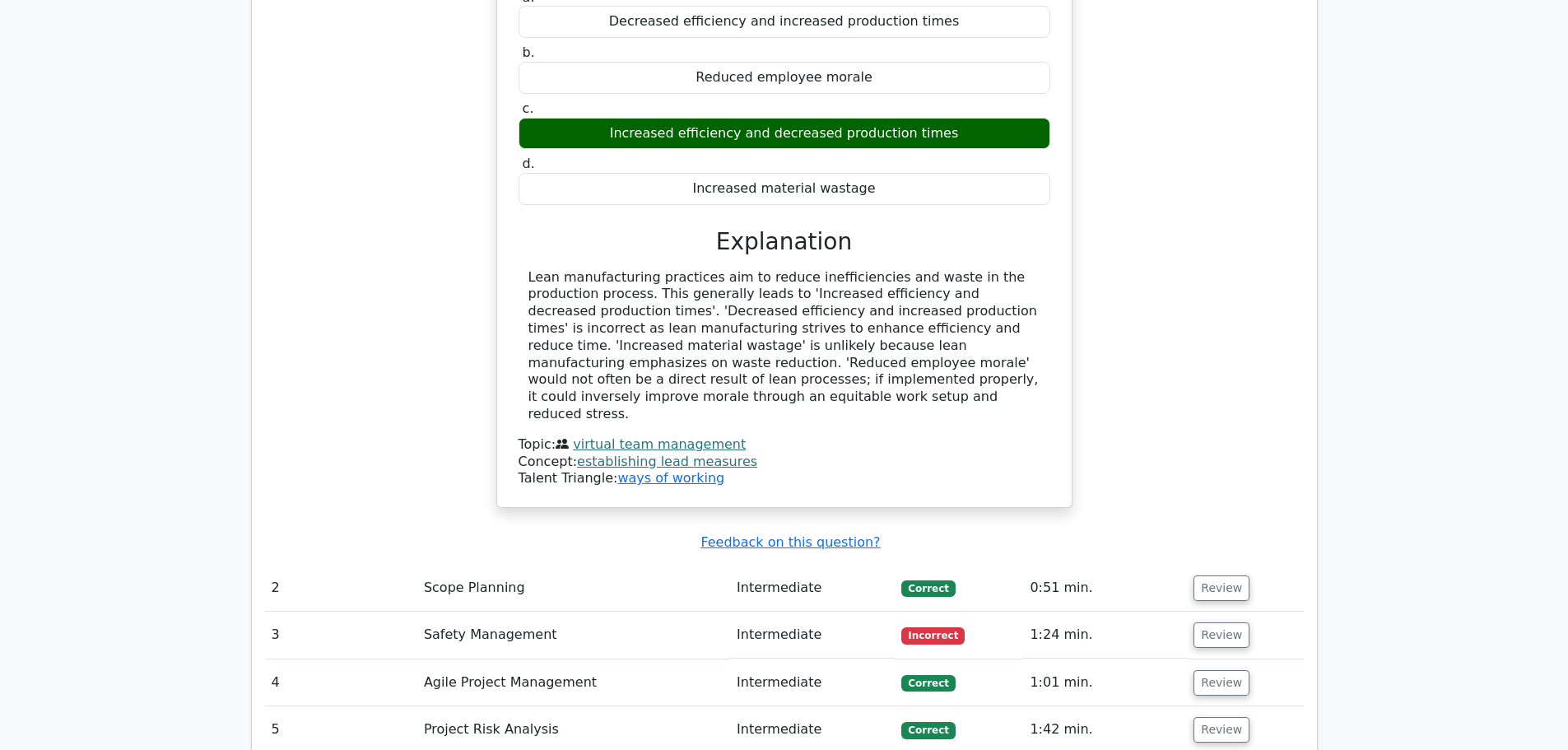
click at [546, 612] on td "Safety Management" at bounding box center [574, 635] width 313 height 47
click at [1210, 623] on button "Review" at bounding box center [1221, 636] width 56 height 26
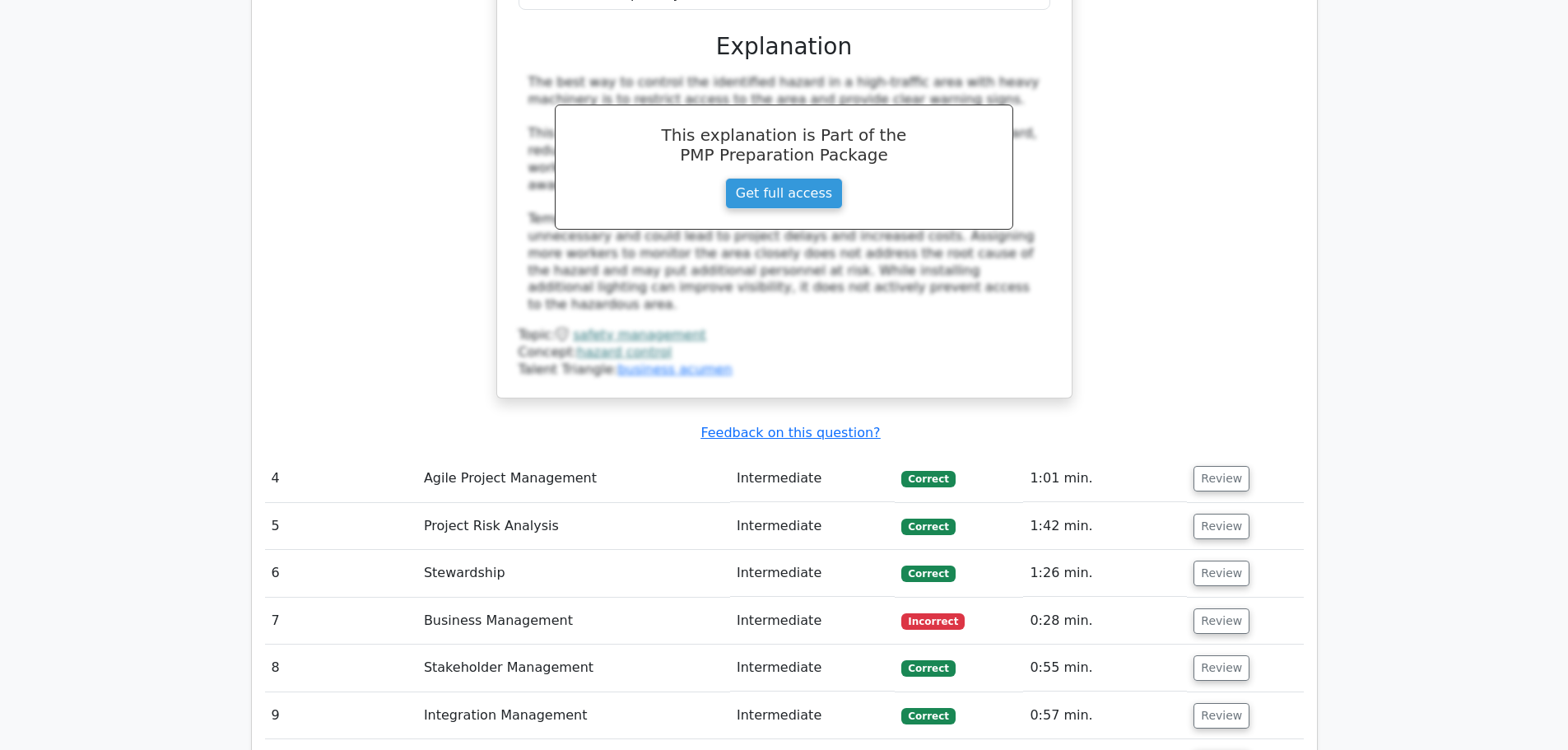
scroll to position [2717, 0]
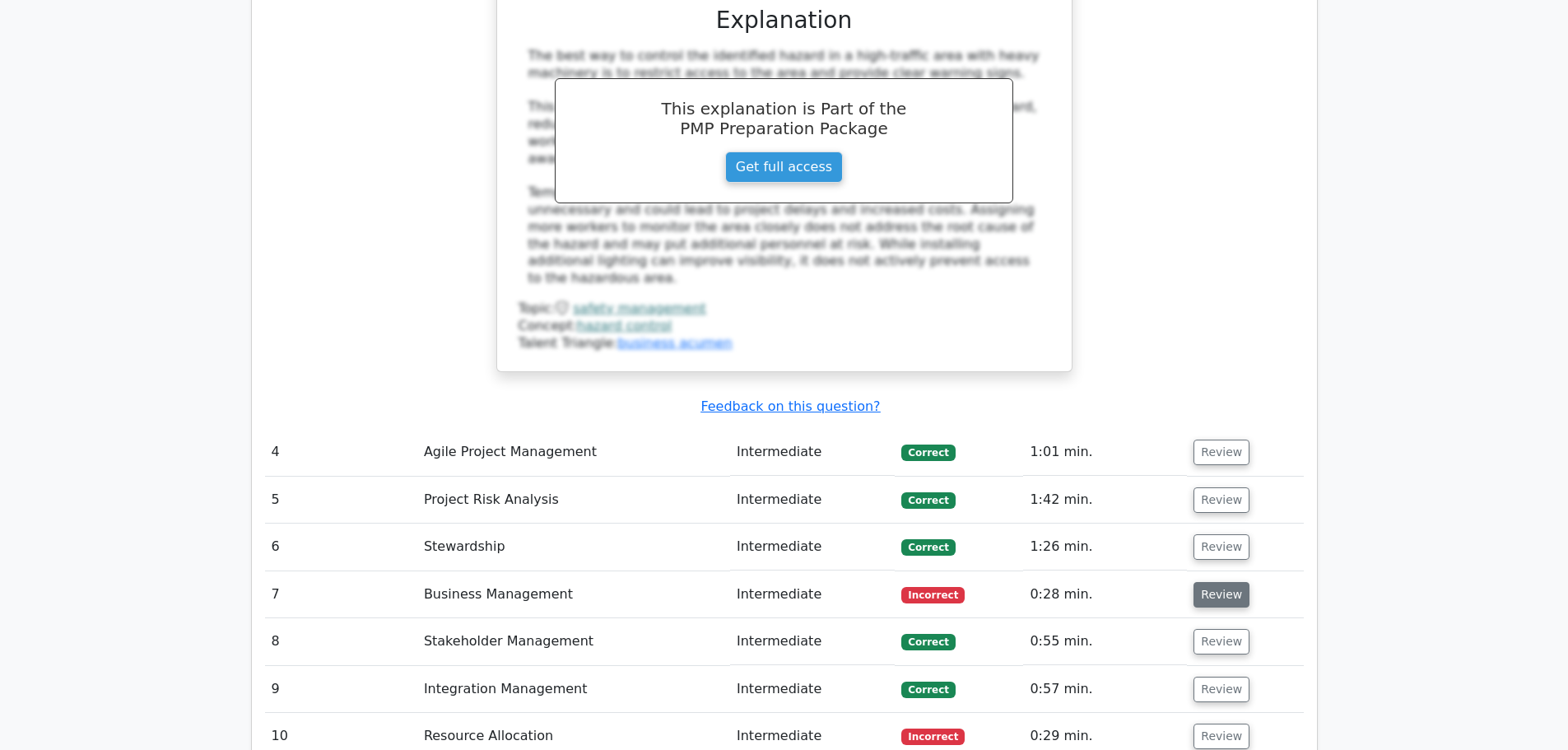
click at [1202, 582] on button "Review" at bounding box center [1221, 595] width 56 height 26
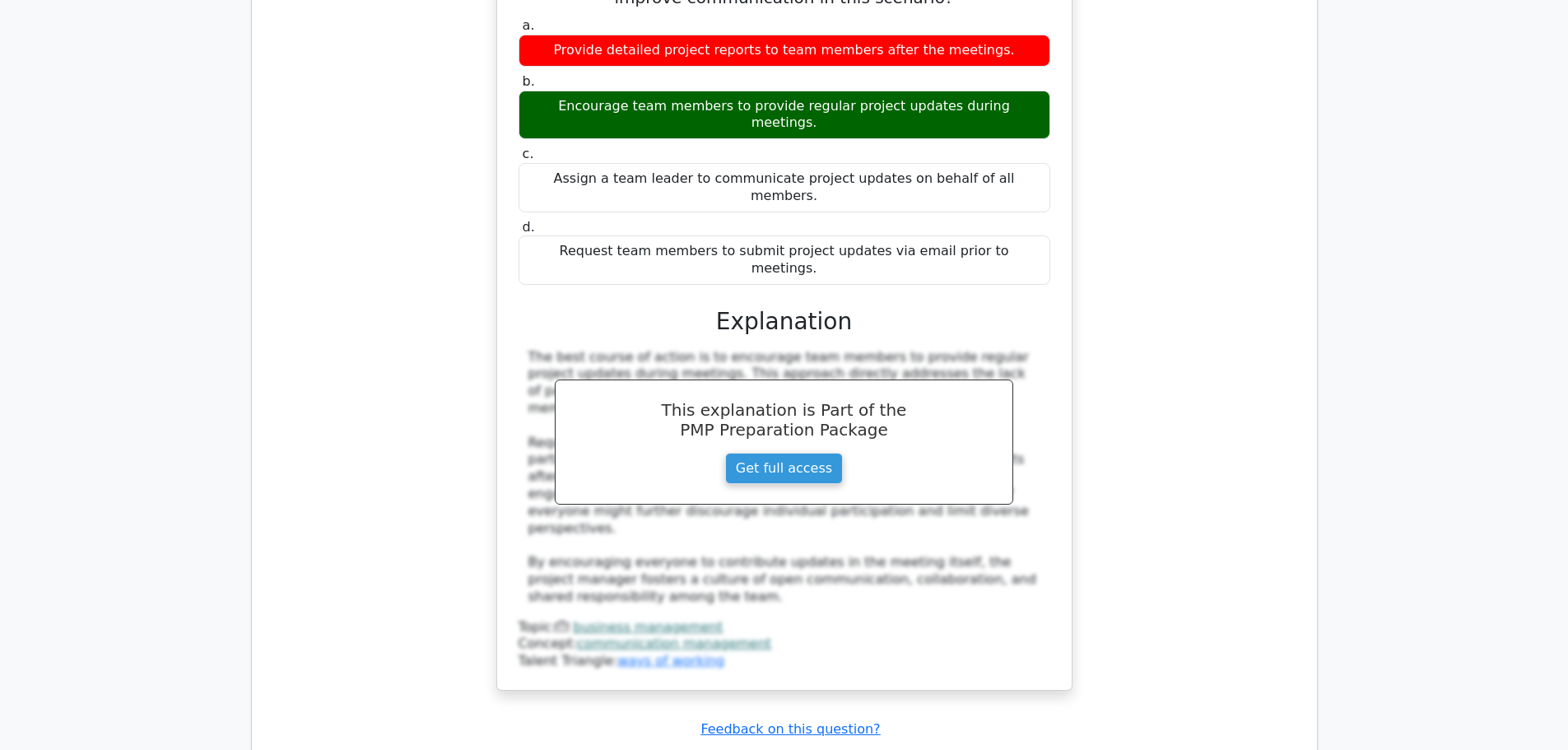
scroll to position [3540, 0]
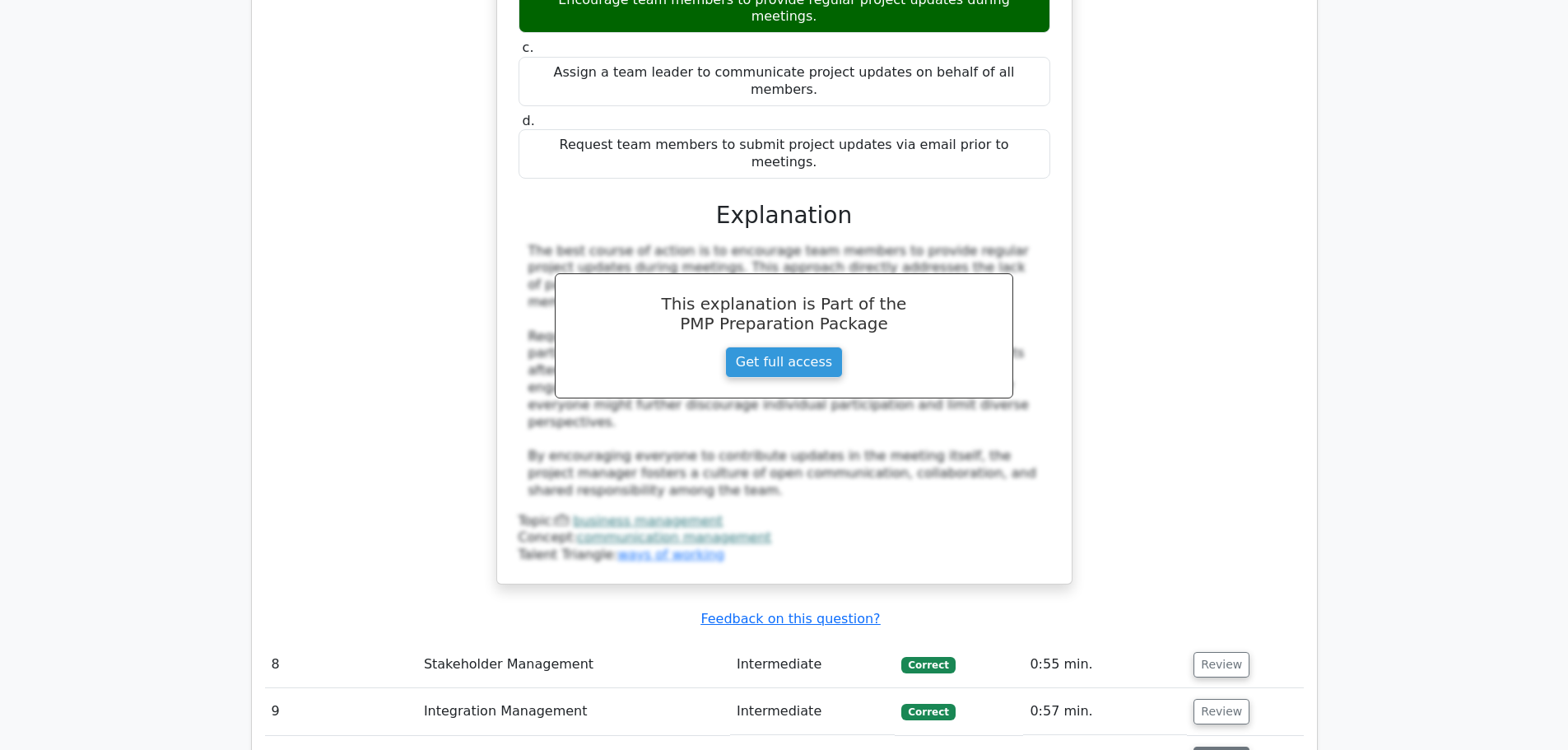
click at [1203, 747] on button "Review" at bounding box center [1221, 760] width 56 height 26
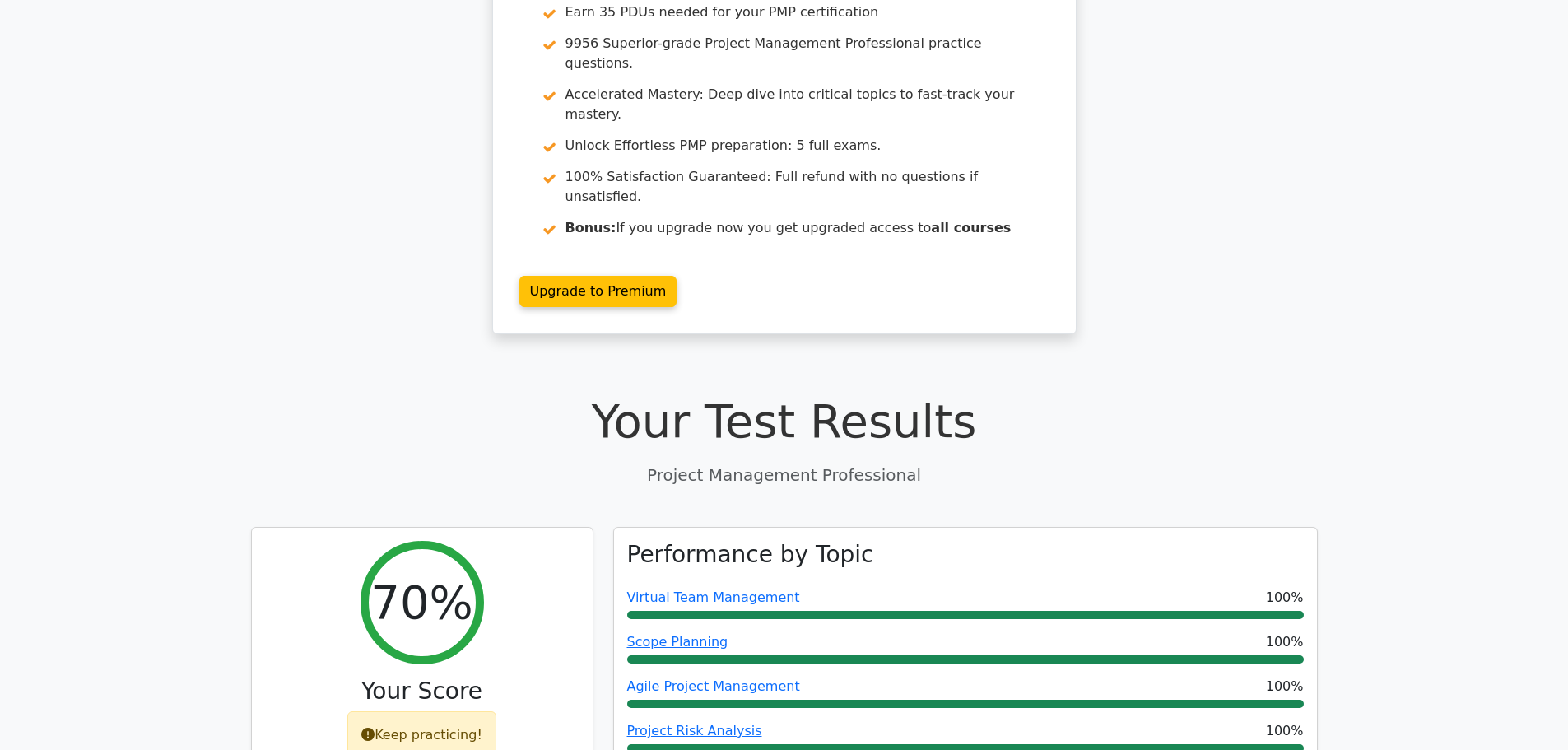
scroll to position [0, 0]
